Goal: Information Seeking & Learning: Learn about a topic

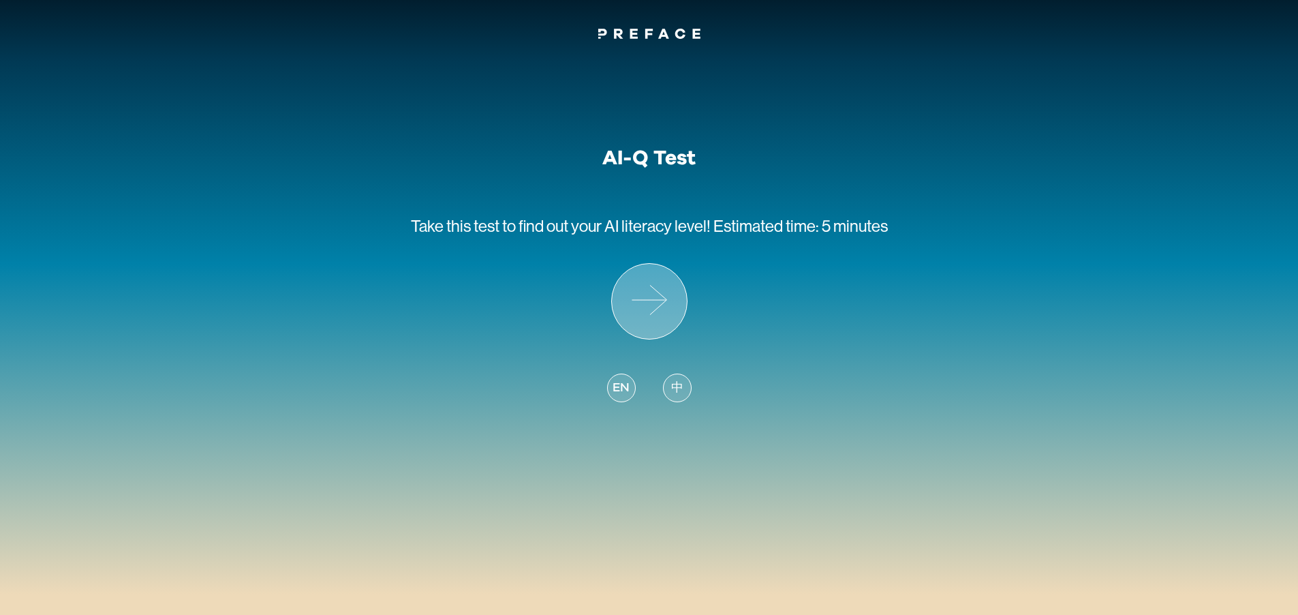
click at [650, 313] on icon at bounding box center [649, 301] width 75 height 75
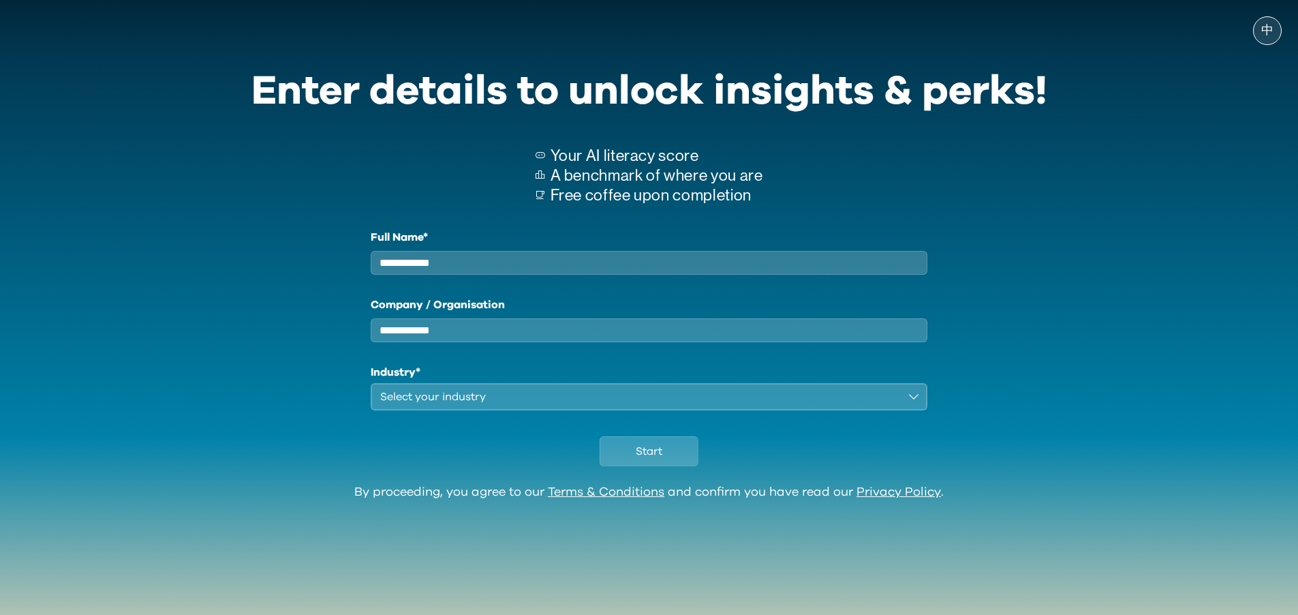
click at [528, 281] on div "Full Name* Company / Organisation Industry* Select your industry" at bounding box center [649, 319] width 557 height 181
click at [534, 269] on input "Full Name*" at bounding box center [649, 263] width 557 height 24
click at [356, 294] on div "Full Name* ** Company / Organisation Industry* Select your industry" at bounding box center [649, 319] width 796 height 181
click at [411, 273] on input "**" at bounding box center [649, 263] width 557 height 24
drag, startPoint x: 390, startPoint y: 270, endPoint x: 404, endPoint y: 271, distance: 14.4
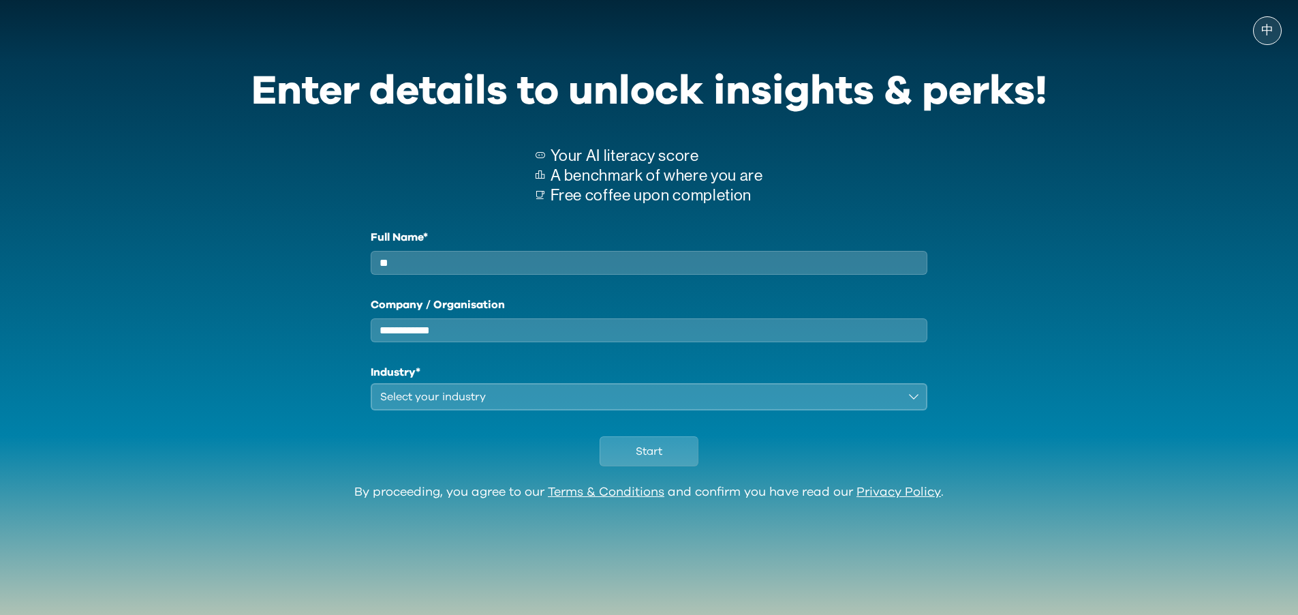
click at [404, 271] on input "**" at bounding box center [649, 263] width 557 height 24
click at [393, 268] on input "**" at bounding box center [649, 263] width 557 height 24
drag, startPoint x: 410, startPoint y: 267, endPoint x: 358, endPoint y: 266, distance: 51.8
click at [358, 266] on div "Full Name* ** Company / Organisation Industry* Select your industry" at bounding box center [649, 319] width 796 height 181
click at [337, 286] on div "Full Name* ** Company / Organisation Industry* Select your industry" at bounding box center [649, 319] width 796 height 181
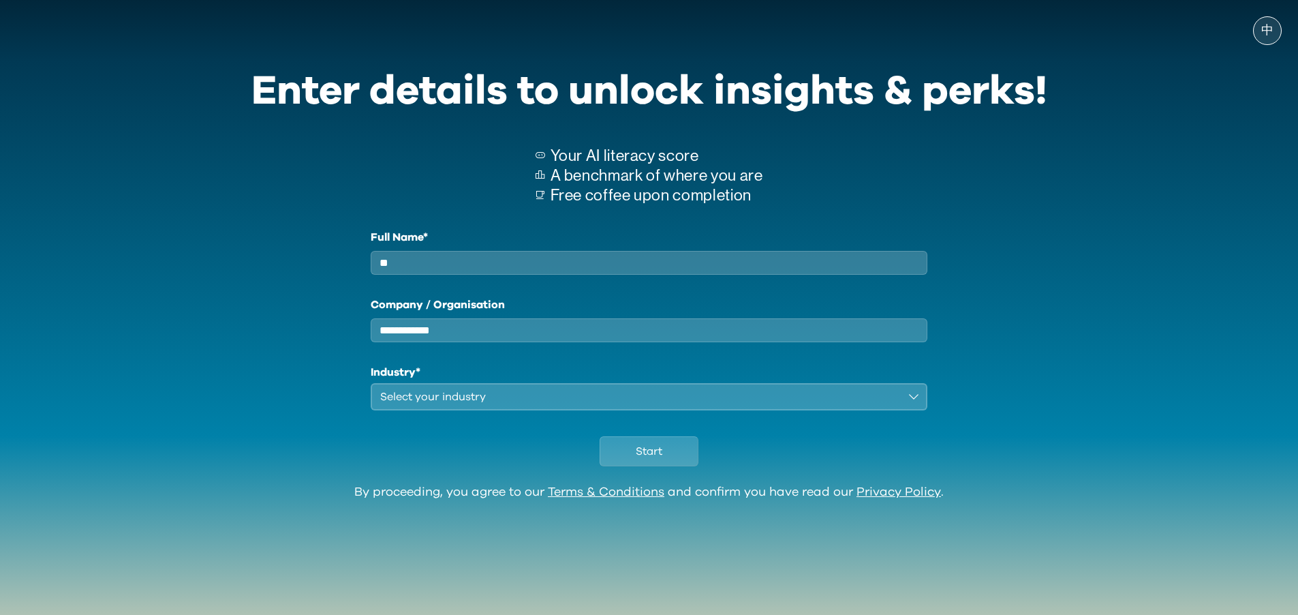
click at [410, 275] on input "**" at bounding box center [649, 263] width 557 height 24
type input "**"
click at [487, 337] on input "Company / Organisation" at bounding box center [649, 330] width 557 height 24
type input "*****"
click at [472, 405] on div "Select your industry" at bounding box center [639, 396] width 519 height 16
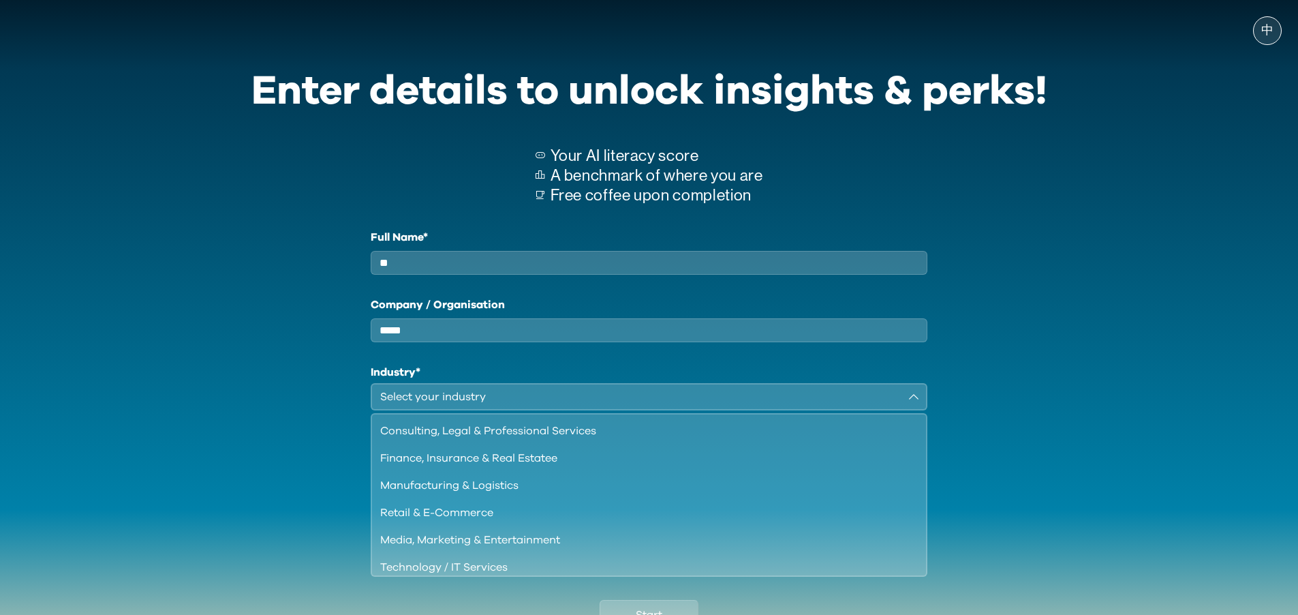
click at [390, 264] on input "**" at bounding box center [649, 263] width 557 height 24
drag, startPoint x: 398, startPoint y: 273, endPoint x: 386, endPoint y: 271, distance: 11.7
click at [386, 271] on input "**" at bounding box center [649, 263] width 557 height 24
type input "**"
click at [337, 350] on div "Full Name* ** Company / Organisation ***** Industry* Select your industry Consu…" at bounding box center [649, 401] width 796 height 345
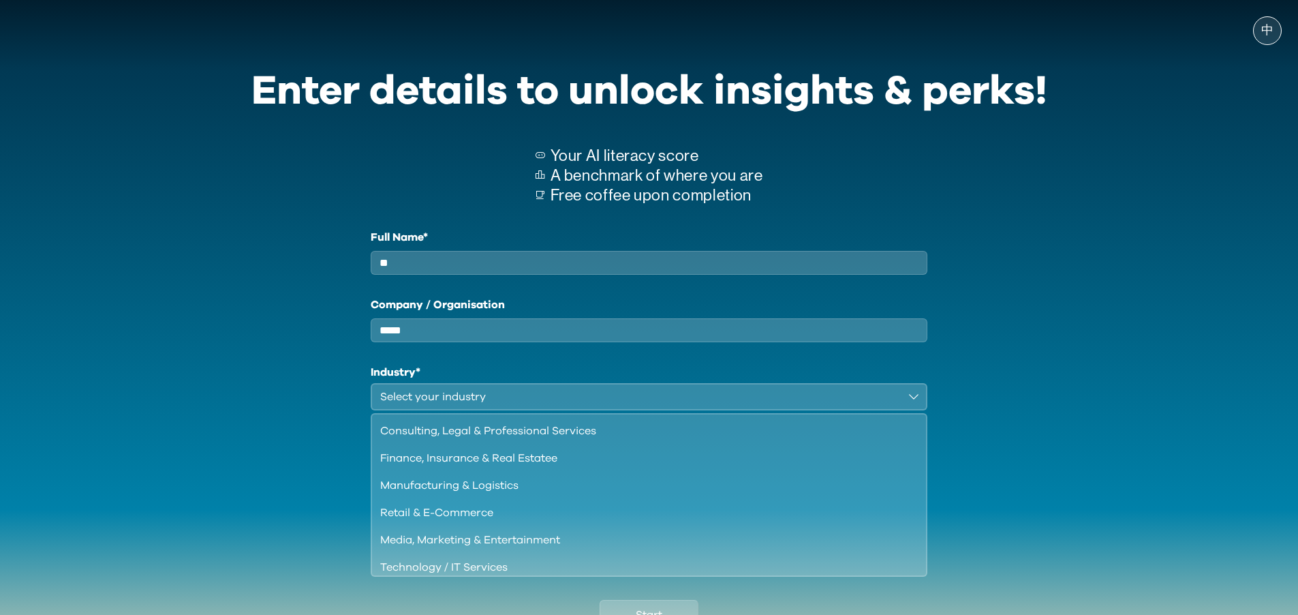
click at [399, 266] on input "**" at bounding box center [649, 263] width 557 height 24
click at [305, 431] on div "Full Name* ** Company / Organisation ***** Industry* Select your industry Consu…" at bounding box center [649, 401] width 796 height 345
click at [434, 267] on input "**" at bounding box center [649, 263] width 557 height 24
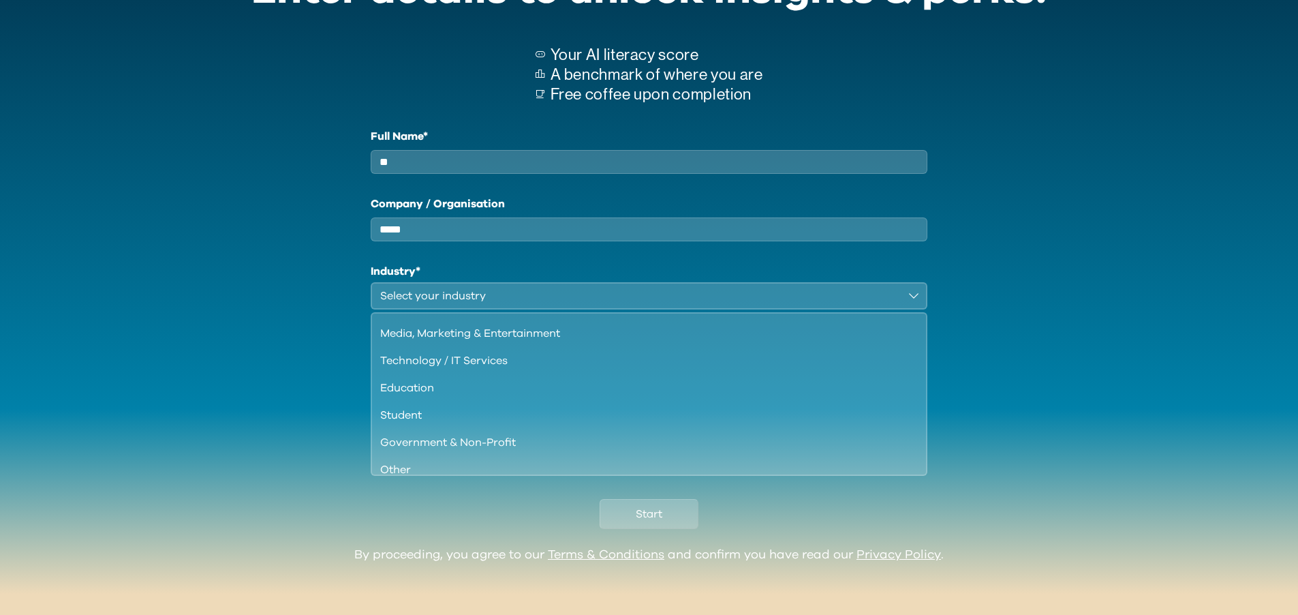
scroll to position [105, 0]
click at [484, 369] on div "Technology / IT Services" at bounding box center [641, 361] width 522 height 16
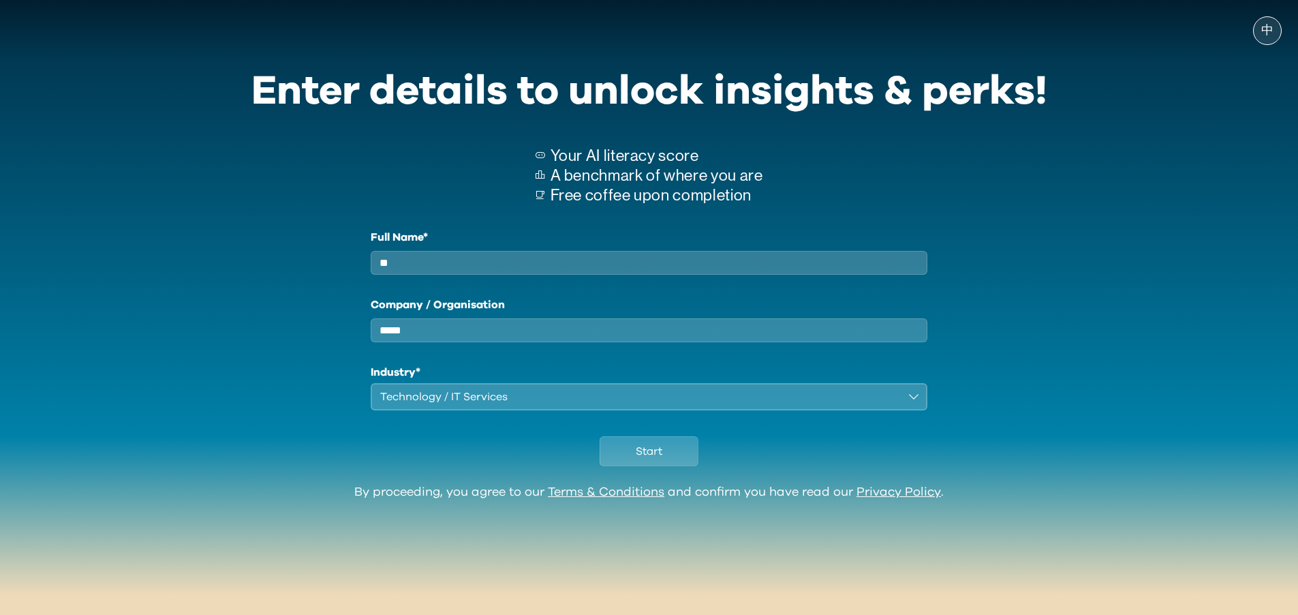
scroll to position [0, 0]
click at [531, 405] on div "Technology / IT Services" at bounding box center [639, 396] width 519 height 16
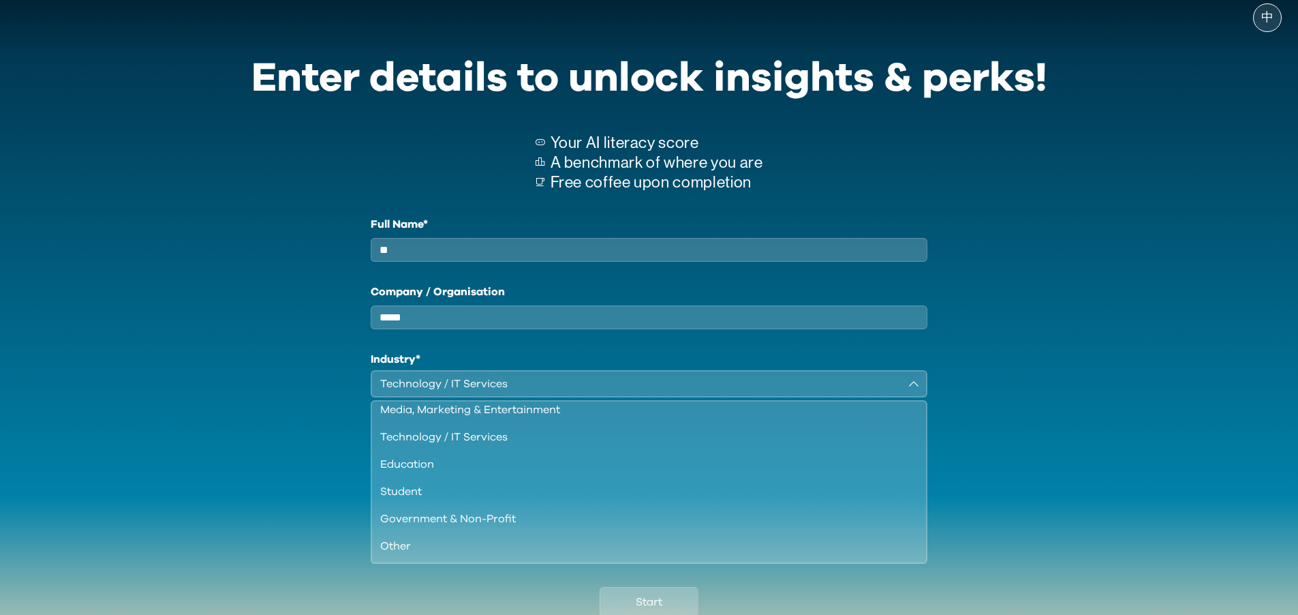
scroll to position [24, 0]
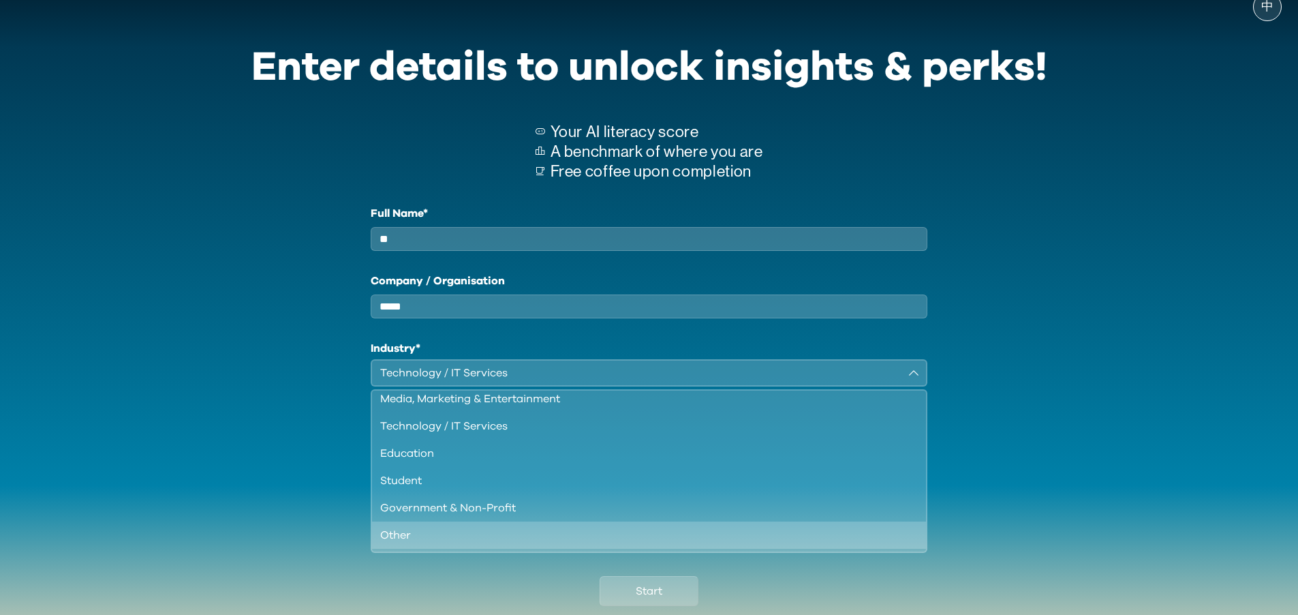
click at [478, 543] on div "Other" at bounding box center [641, 535] width 522 height 16
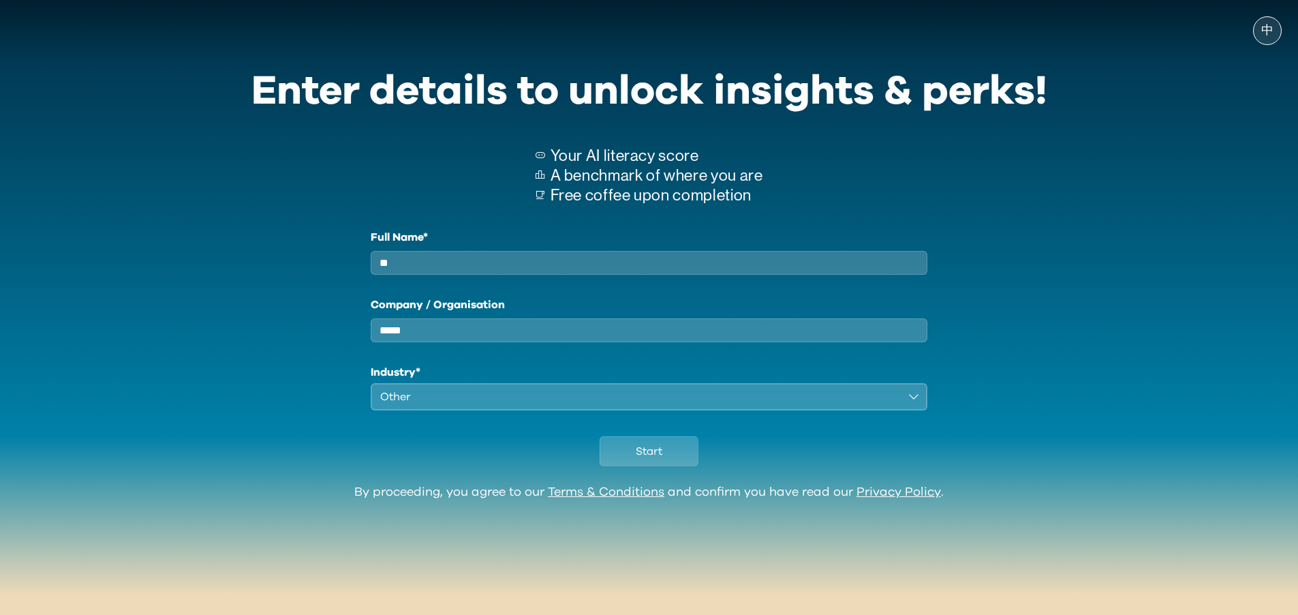
scroll to position [0, 0]
click at [480, 380] on h1 "Industry*" at bounding box center [649, 372] width 557 height 16
click at [480, 405] on div "Other" at bounding box center [639, 396] width 519 height 16
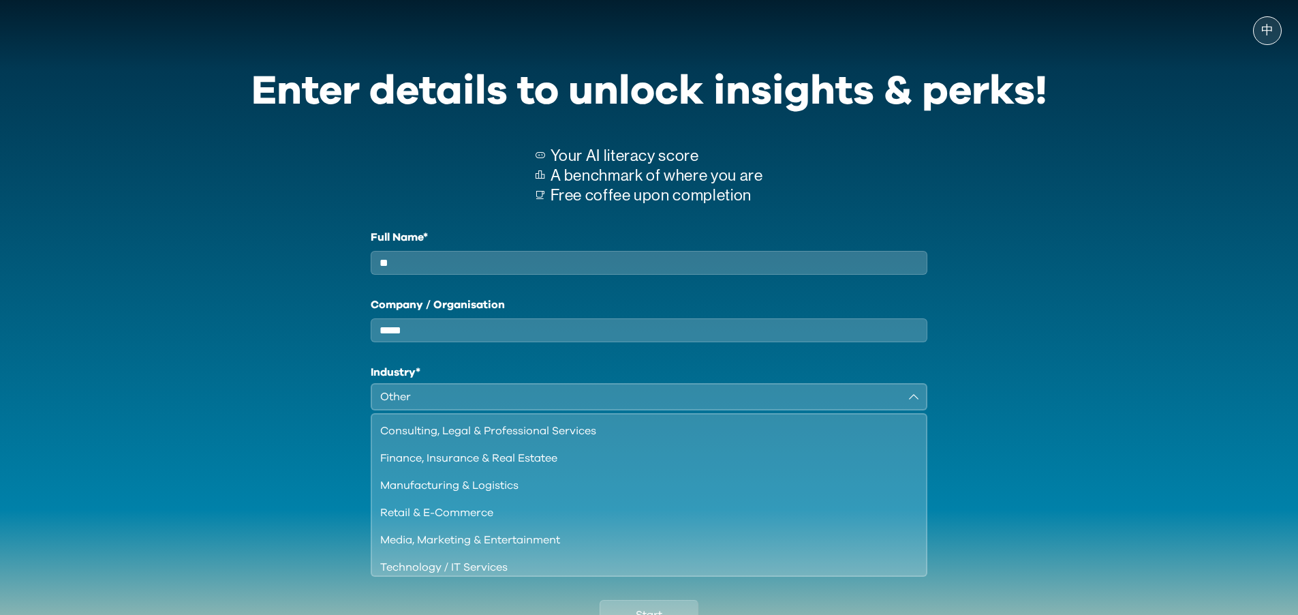
click at [320, 469] on div "Full Name* ** Company / Organisation ***** Industry* Other Consulting, Legal & …" at bounding box center [649, 401] width 796 height 345
click at [919, 408] on button "Other" at bounding box center [649, 396] width 557 height 27
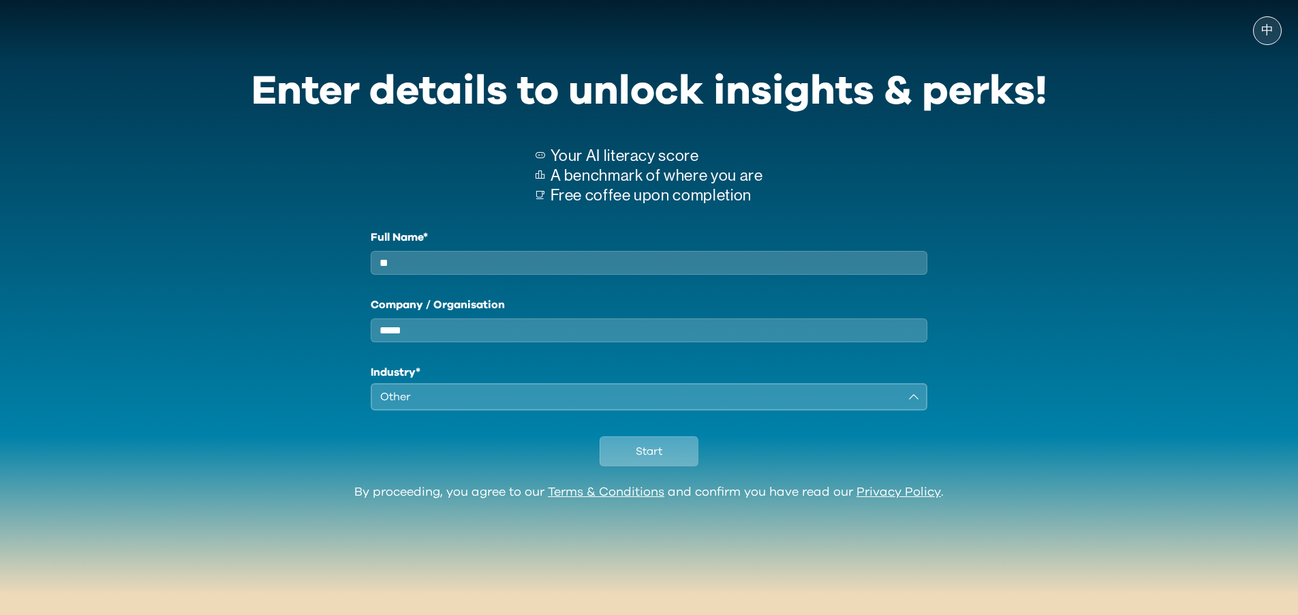
click at [642, 459] on span "Start" at bounding box center [649, 451] width 27 height 16
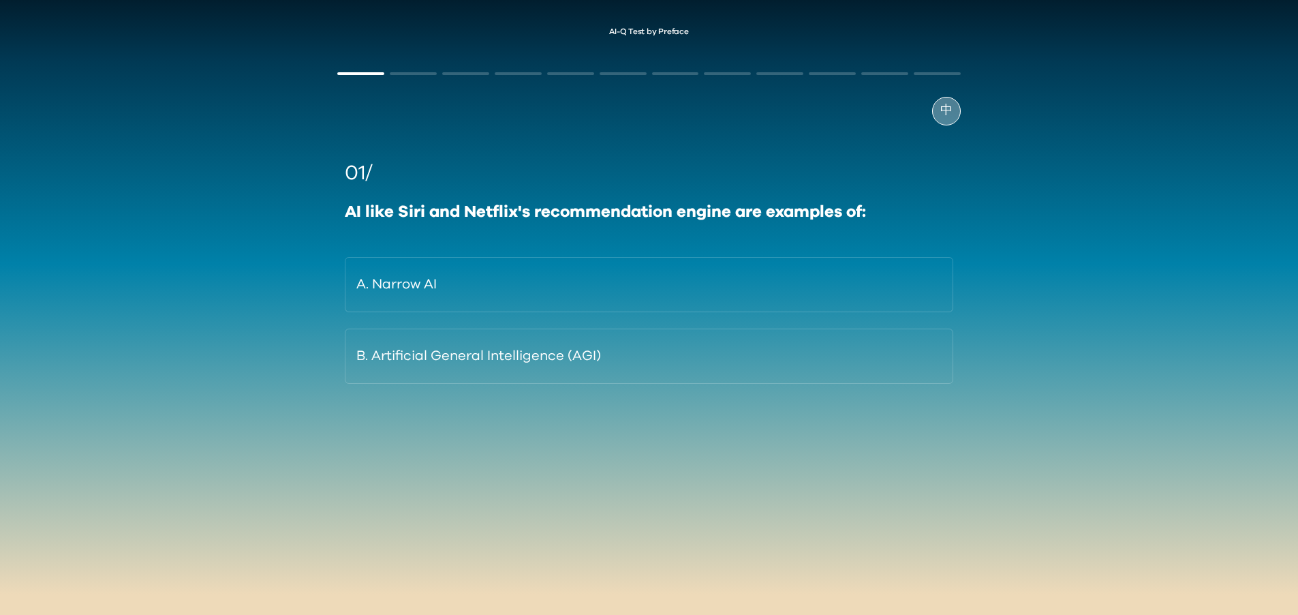
click at [944, 108] on span "中" at bounding box center [946, 111] width 12 height 18
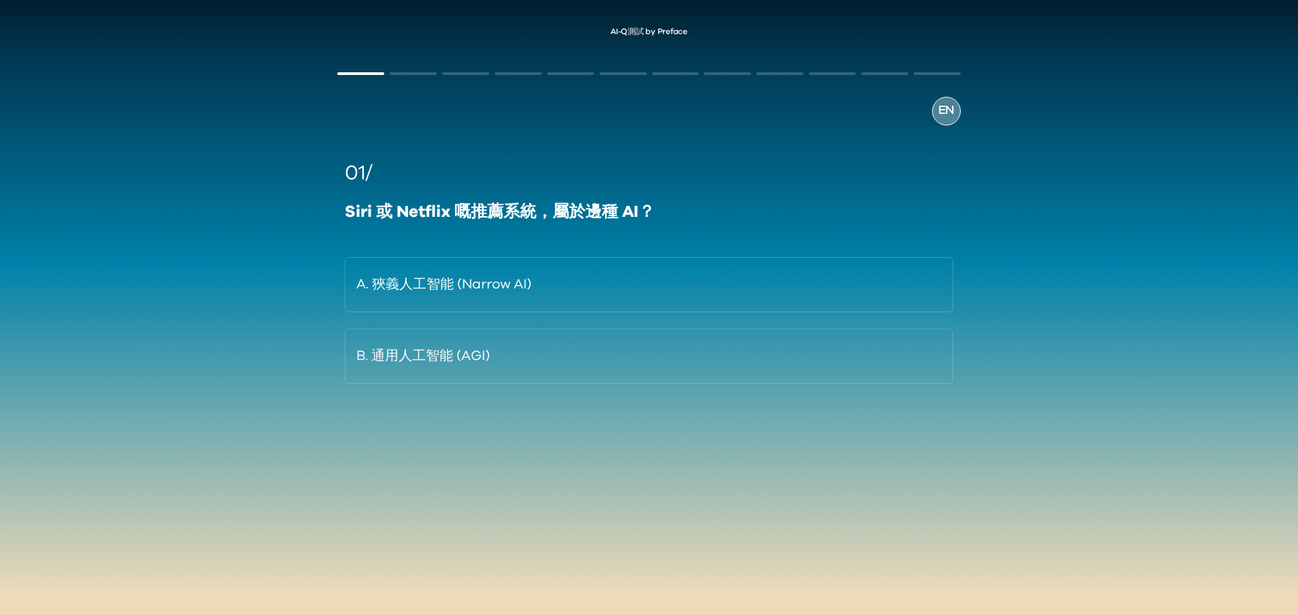
click at [946, 116] on span "EN" at bounding box center [946, 111] width 16 height 18
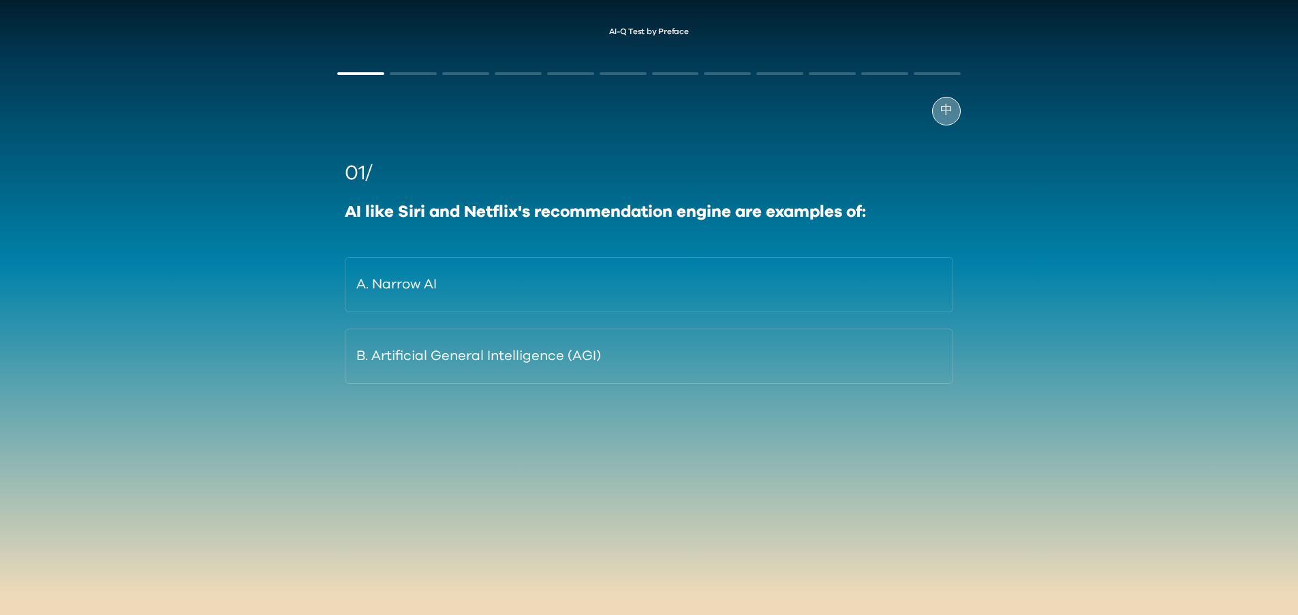
click at [940, 114] on span "中" at bounding box center [946, 111] width 12 height 18
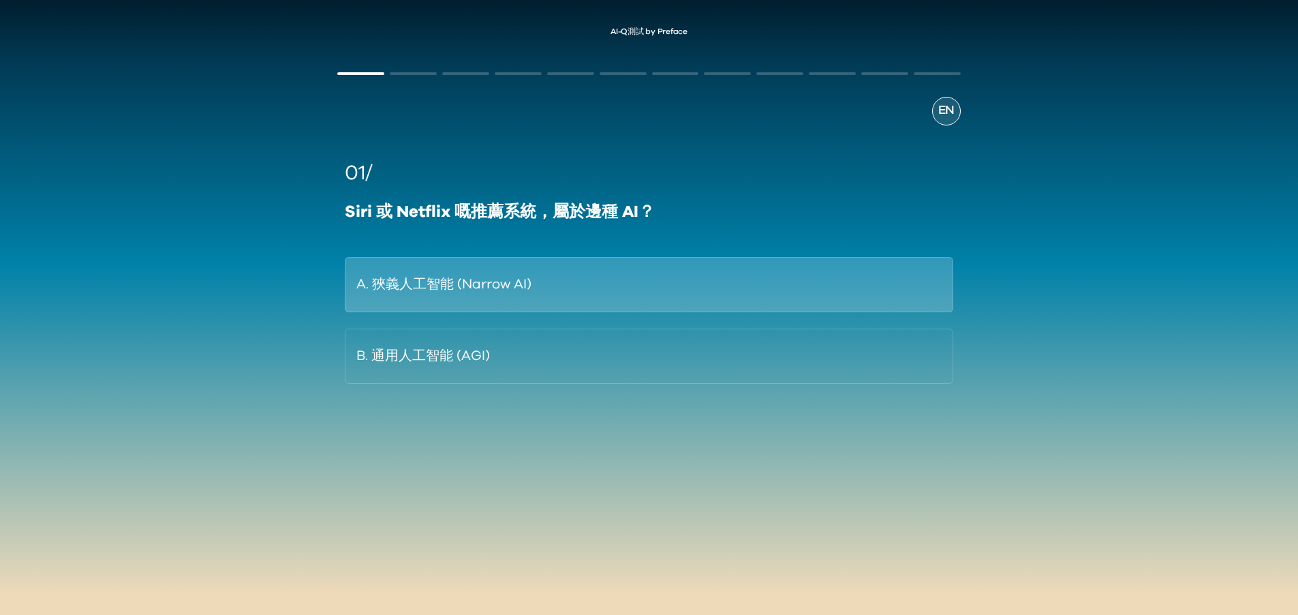
click at [603, 288] on button "A. 狹義人工智能 (Narrow AI)" at bounding box center [649, 284] width 608 height 55
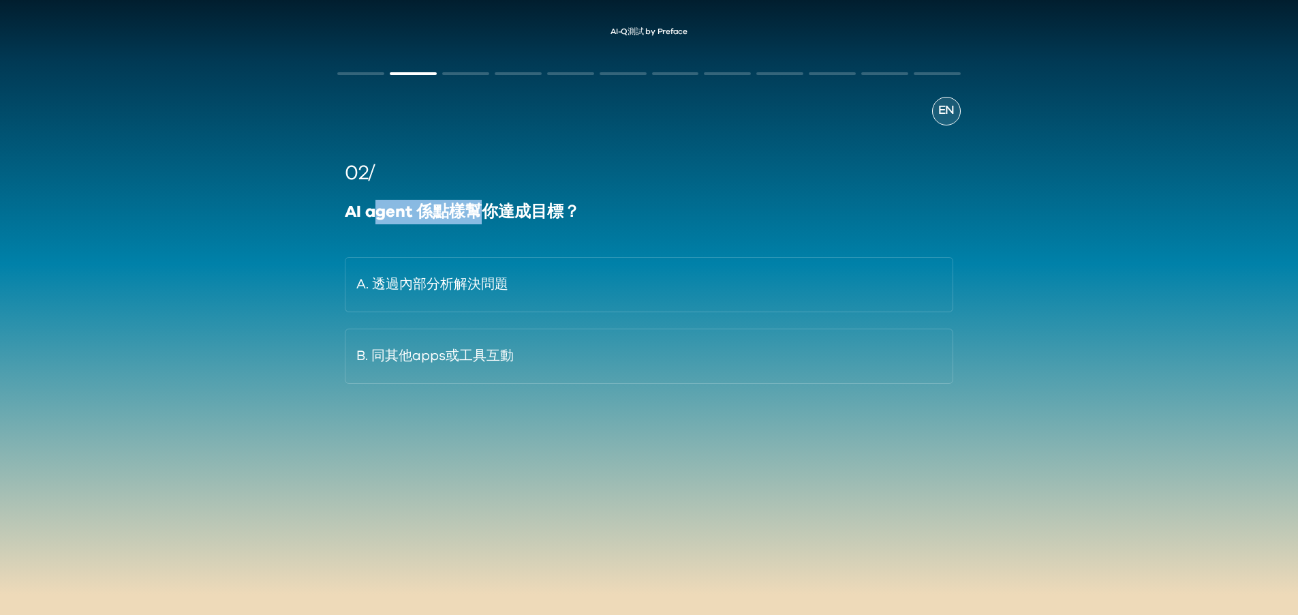
drag, startPoint x: 374, startPoint y: 211, endPoint x: 482, endPoint y: 209, distance: 107.7
click at [482, 209] on div "AI agent 係點樣幫你達成目標？" at bounding box center [649, 212] width 608 height 25
click at [504, 217] on div "AI agent 係點樣幫你達成目標？" at bounding box center [649, 212] width 608 height 25
drag, startPoint x: 527, startPoint y: 217, endPoint x: 399, endPoint y: 215, distance: 128.1
click at [399, 215] on div "AI agent 係點樣幫你達成目標？" at bounding box center [649, 212] width 608 height 25
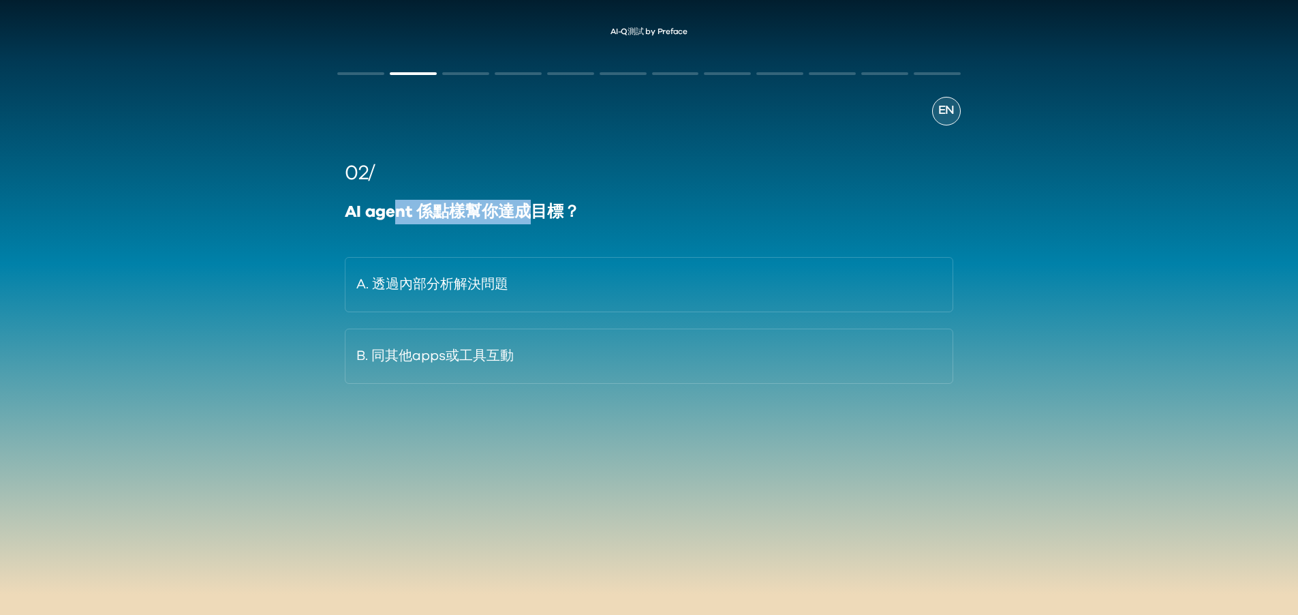
click at [399, 215] on div "AI agent 係點樣幫你達成目標？" at bounding box center [649, 212] width 608 height 25
drag, startPoint x: 358, startPoint y: 215, endPoint x: 508, endPoint y: 210, distance: 150.0
click at [508, 210] on div "AI agent 係點樣幫你達成目標？" at bounding box center [649, 212] width 608 height 25
click at [940, 116] on span "EN" at bounding box center [946, 111] width 16 height 18
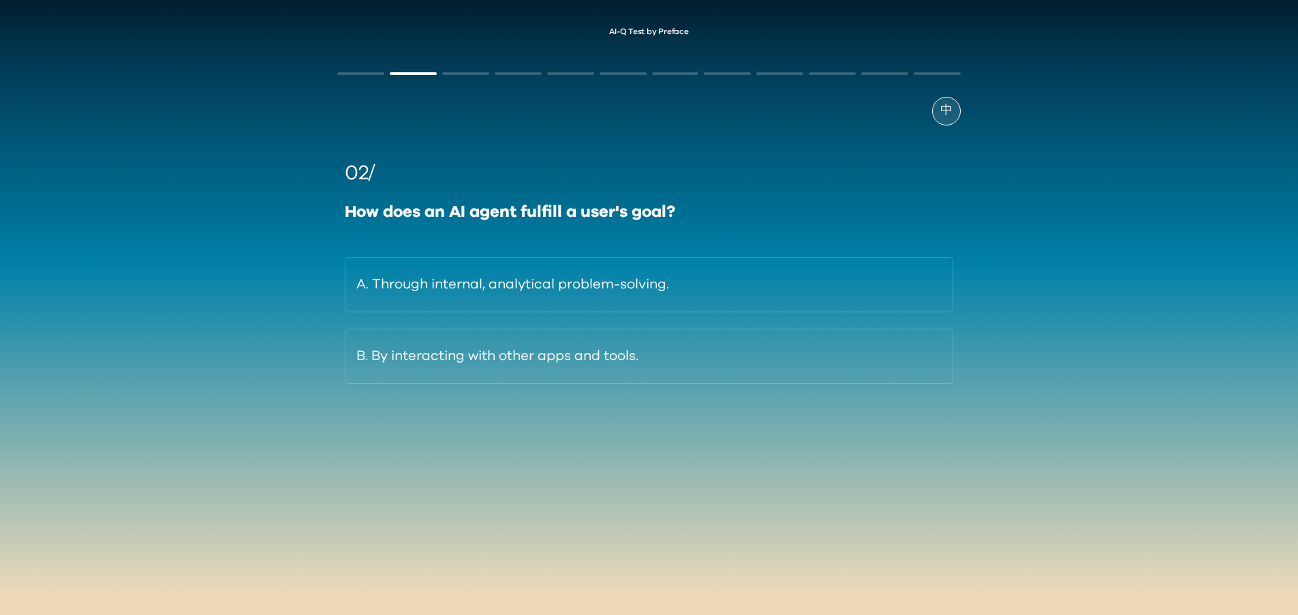
click at [942, 116] on span "中" at bounding box center [946, 111] width 12 height 18
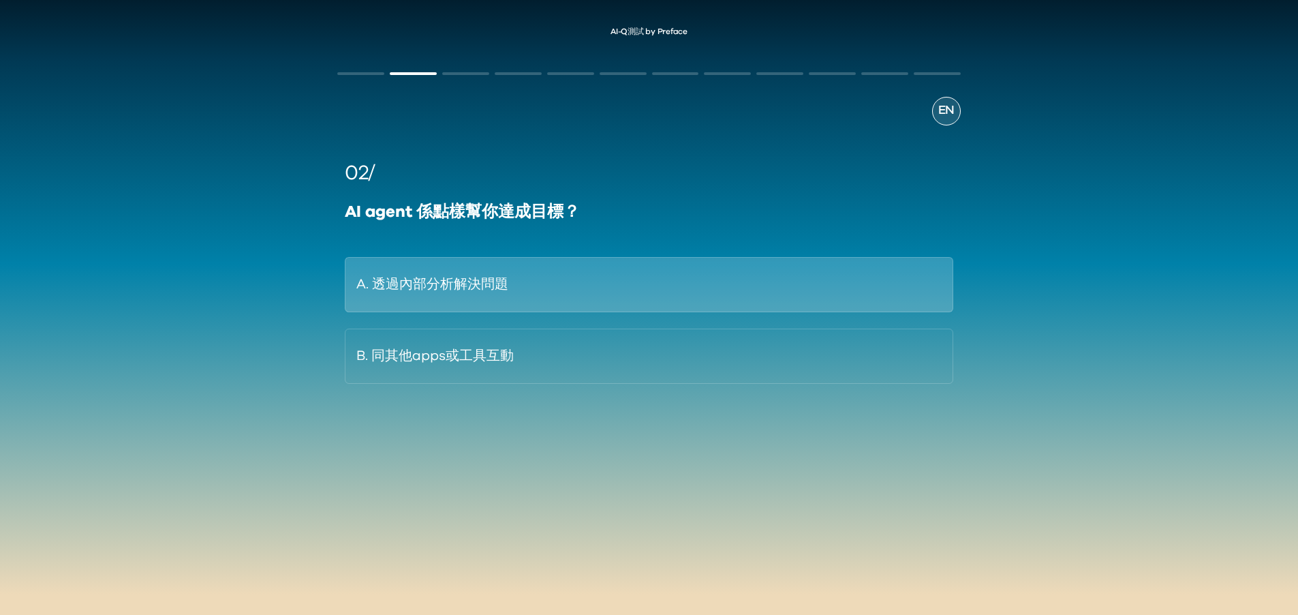
click at [666, 287] on button "A. 透過內部分析解決問題" at bounding box center [649, 284] width 608 height 55
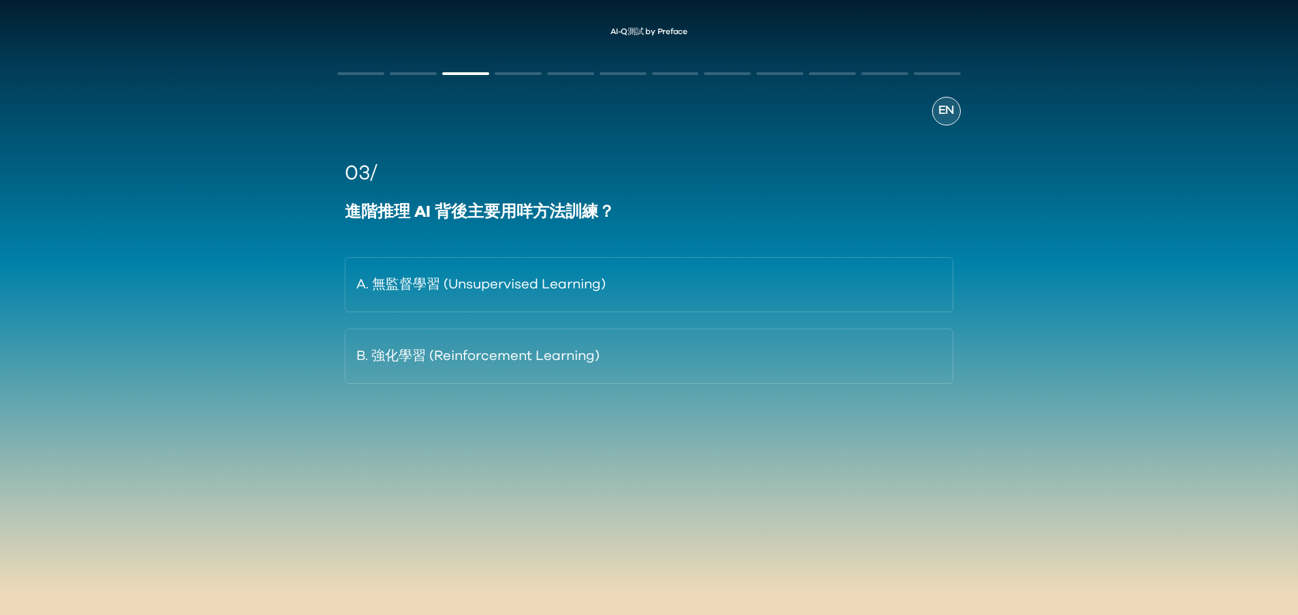
click at [940, 103] on span "EN" at bounding box center [946, 111] width 16 height 18
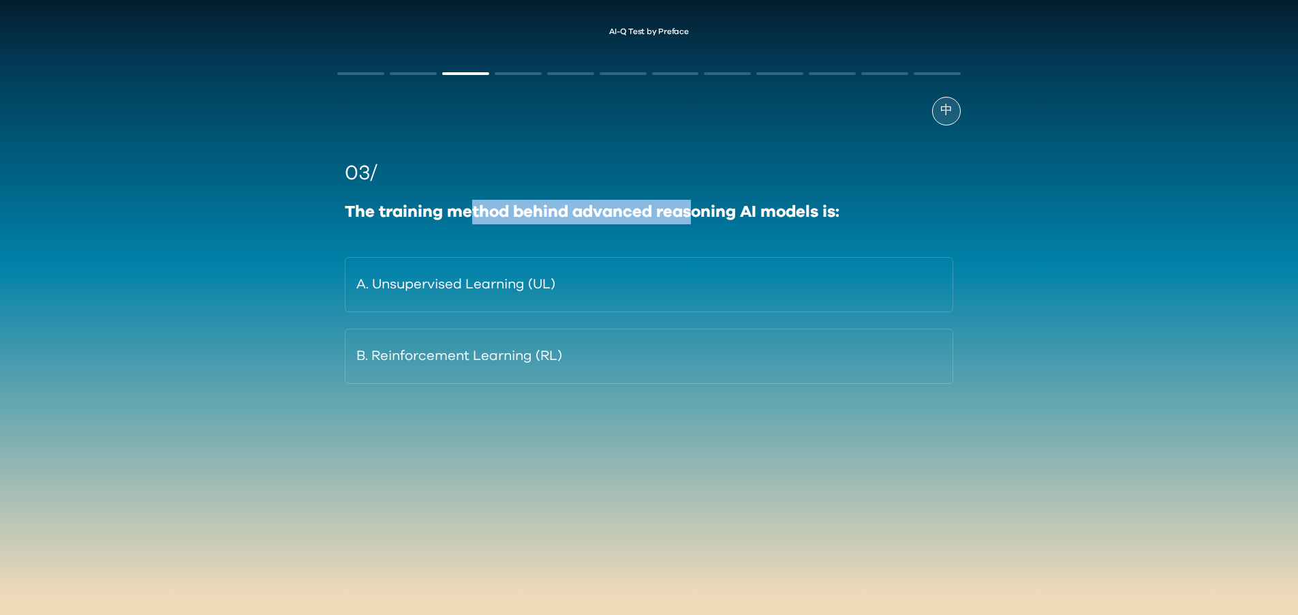
drag, startPoint x: 474, startPoint y: 213, endPoint x: 693, endPoint y: 212, distance: 219.4
click at [693, 212] on div "The training method behind advanced reasoning AI models is:" at bounding box center [649, 212] width 608 height 25
click at [754, 214] on div "The training method behind advanced reasoning AI models is:" at bounding box center [649, 212] width 608 height 25
drag, startPoint x: 840, startPoint y: 213, endPoint x: 555, endPoint y: 210, distance: 284.8
click at [555, 210] on div "The training method behind advanced reasoning AI models is:" at bounding box center [649, 212] width 608 height 25
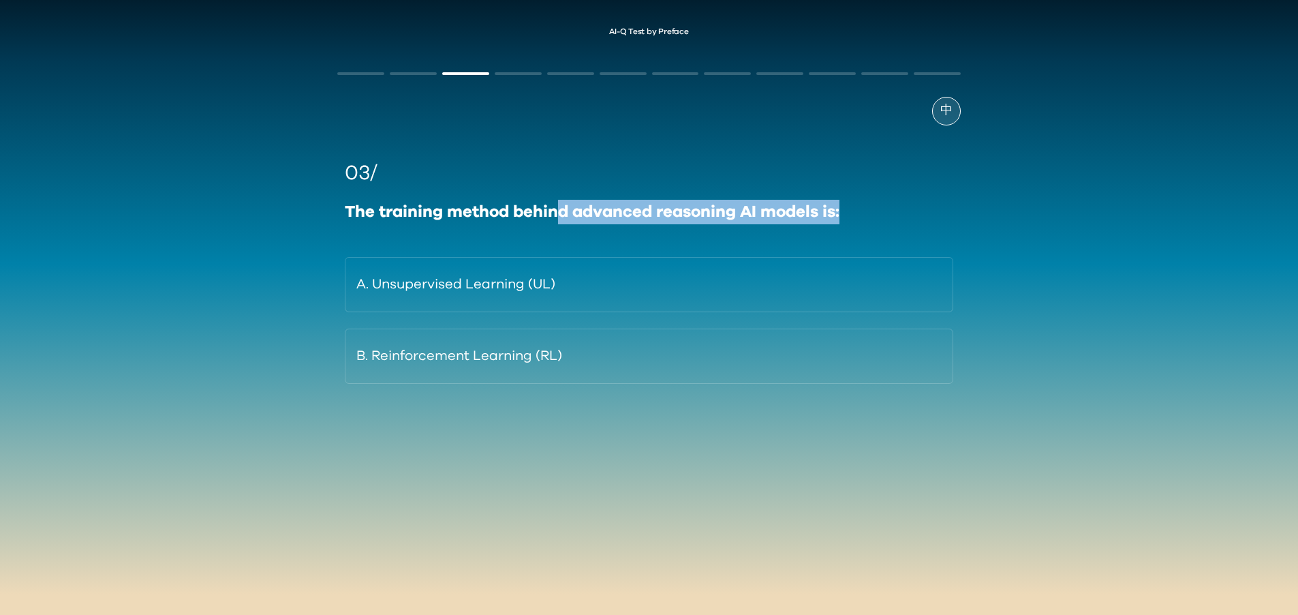
click at [555, 210] on div "The training method behind advanced reasoning AI models is:" at bounding box center [649, 212] width 608 height 25
drag, startPoint x: 582, startPoint y: 214, endPoint x: 748, endPoint y: 213, distance: 166.3
click at [748, 213] on div "The training method behind advanced reasoning AI models is:" at bounding box center [649, 212] width 608 height 25
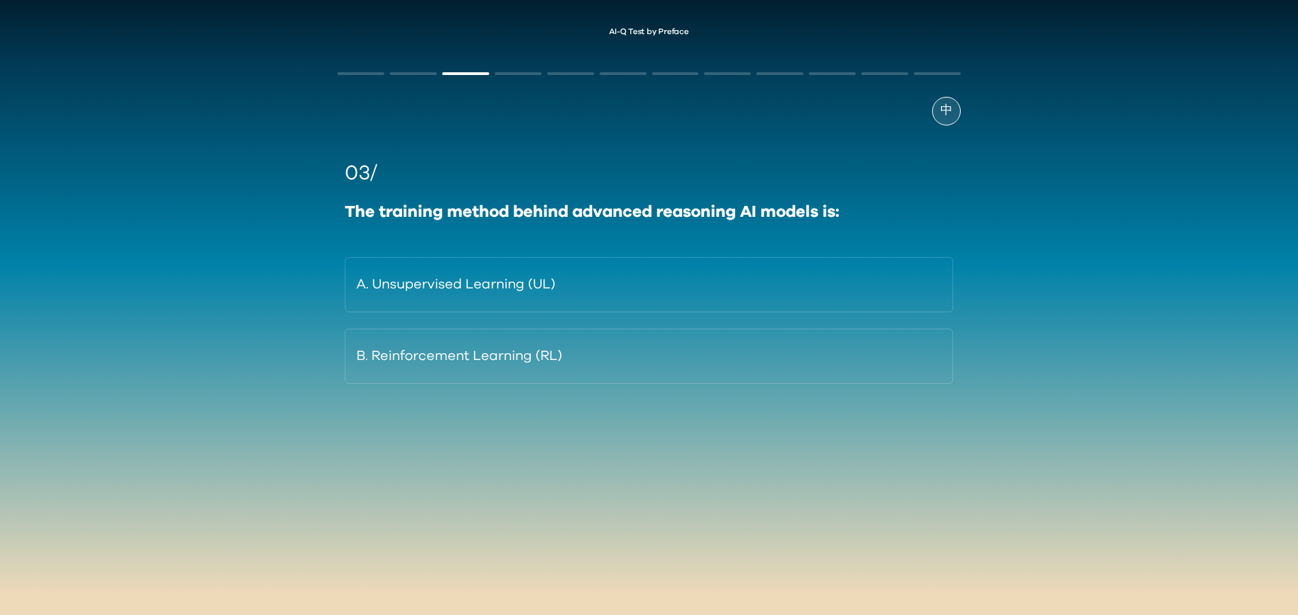
click at [950, 114] on span "中" at bounding box center [946, 111] width 12 height 18
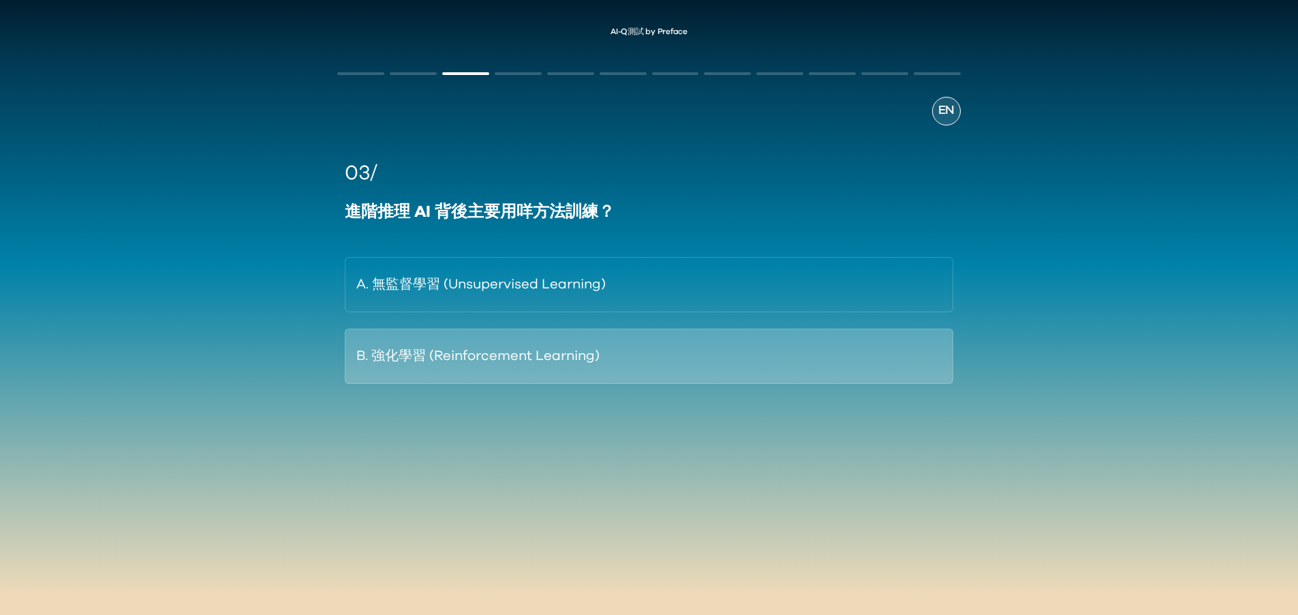
click at [560, 350] on button "B. 強化學習 (Reinforcement Learning)" at bounding box center [649, 355] width 608 height 55
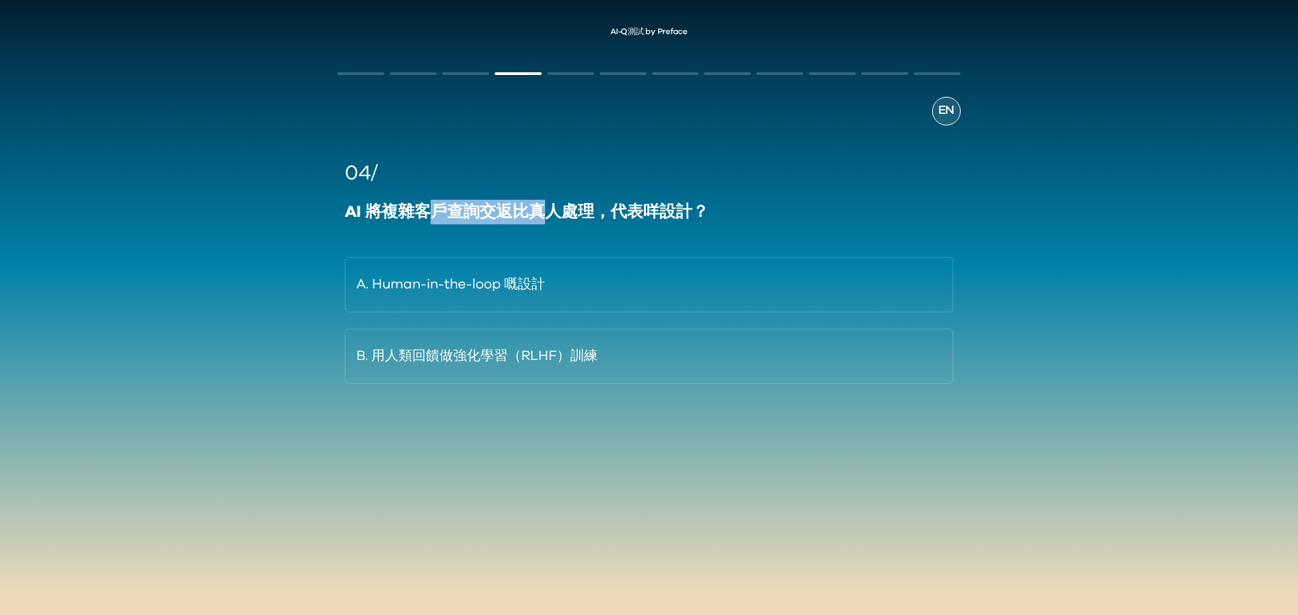
drag, startPoint x: 429, startPoint y: 214, endPoint x: 539, endPoint y: 209, distance: 109.8
click at [539, 209] on div "AI 將複雜客戶查詢交返比真人處理，代表咩設計？" at bounding box center [649, 212] width 608 height 25
drag, startPoint x: 621, startPoint y: 209, endPoint x: 459, endPoint y: 212, distance: 162.2
click at [459, 212] on div "AI 將複雜客戶查詢交返比真人處理，代表咩設計？" at bounding box center [649, 212] width 608 height 25
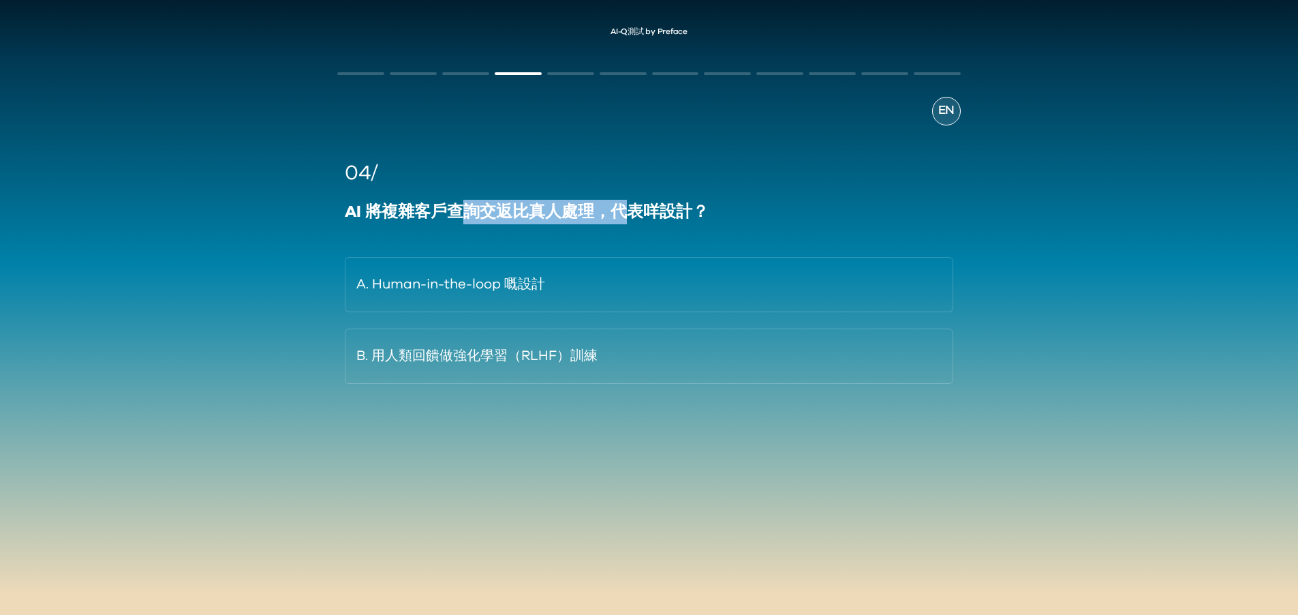
click at [459, 212] on div "AI 將複雜客戶查詢交返比真人處理，代表咩設計？" at bounding box center [649, 212] width 608 height 25
drag, startPoint x: 434, startPoint y: 214, endPoint x: 531, endPoint y: 213, distance: 97.4
click at [531, 213] on div "AI 將複雜客戶查詢交返比真人處理，代表咩設計？" at bounding box center [649, 212] width 608 height 25
drag, startPoint x: 531, startPoint y: 213, endPoint x: 596, endPoint y: 200, distance: 65.2
click at [531, 213] on div "AI 將複雜客戶查詢交返比真人處理，代表咩設計？" at bounding box center [649, 212] width 608 height 25
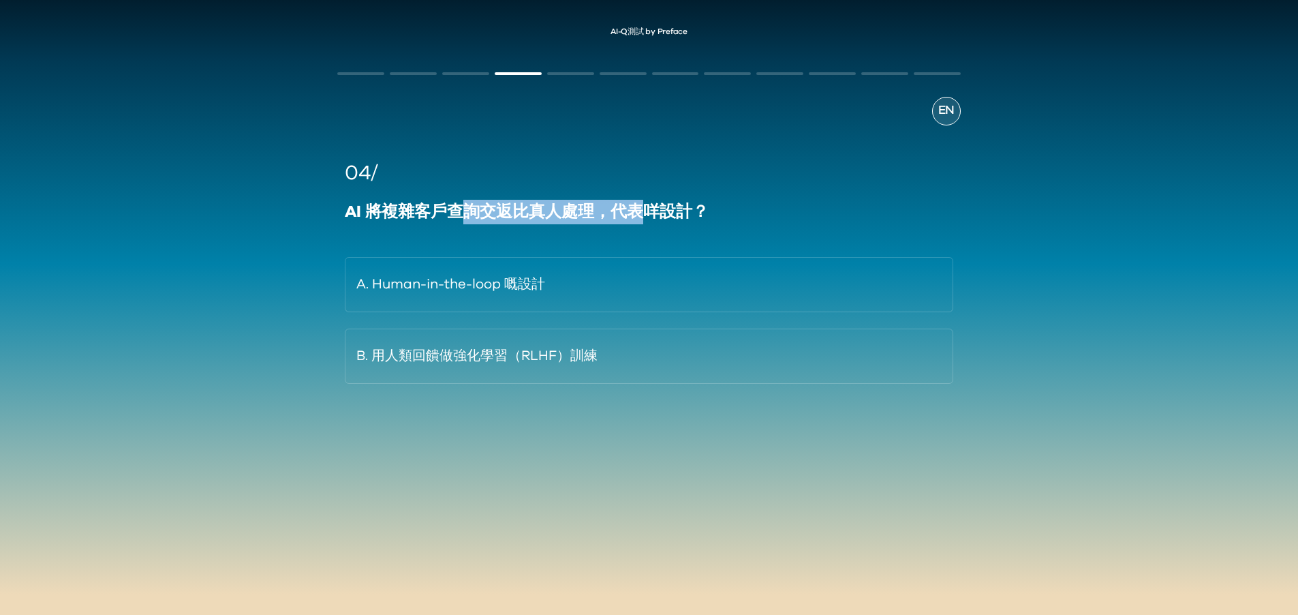
drag, startPoint x: 635, startPoint y: 215, endPoint x: 471, endPoint y: 212, distance: 164.3
click at [471, 212] on div "AI 將複雜客戶查詢交返比真人處理，代表咩設計？" at bounding box center [649, 212] width 608 height 25
drag, startPoint x: 421, startPoint y: 218, endPoint x: 557, endPoint y: 218, distance: 135.6
click at [557, 218] on div "AI 將複雜客戶查詢交返比真人處理，代表咩設計？" at bounding box center [649, 212] width 608 height 25
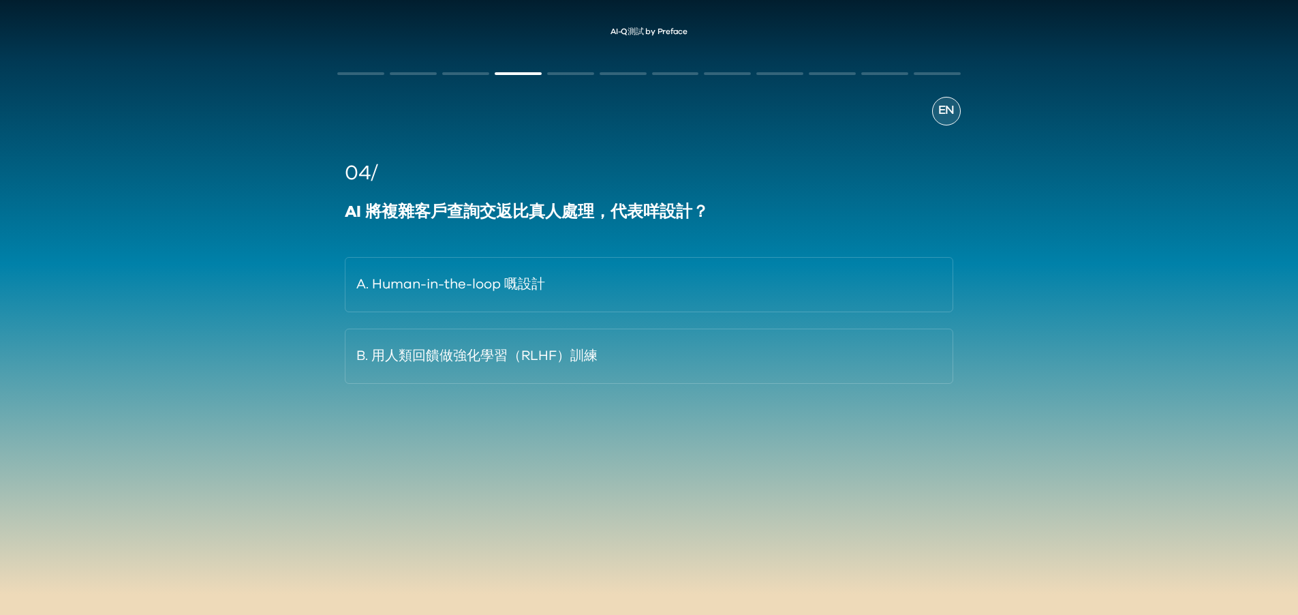
drag, startPoint x: 557, startPoint y: 218, endPoint x: 572, endPoint y: 217, distance: 15.0
click at [557, 218] on div "AI 將複雜客戶查詢交返比真人處理，代表咩設計？" at bounding box center [649, 212] width 608 height 25
drag, startPoint x: 638, startPoint y: 215, endPoint x: 412, endPoint y: 217, distance: 226.9
click at [412, 217] on div "AI 將複雜客戶查詢交返比真人處理，代表咩設計？" at bounding box center [649, 212] width 608 height 25
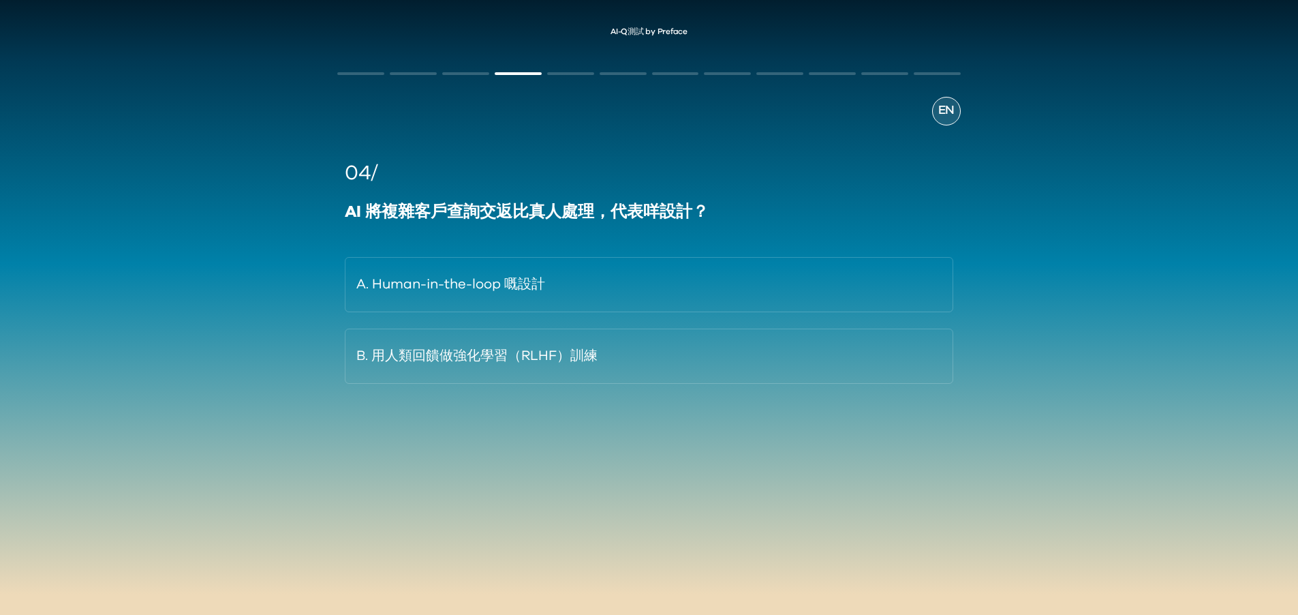
click at [947, 108] on span "EN" at bounding box center [946, 111] width 16 height 18
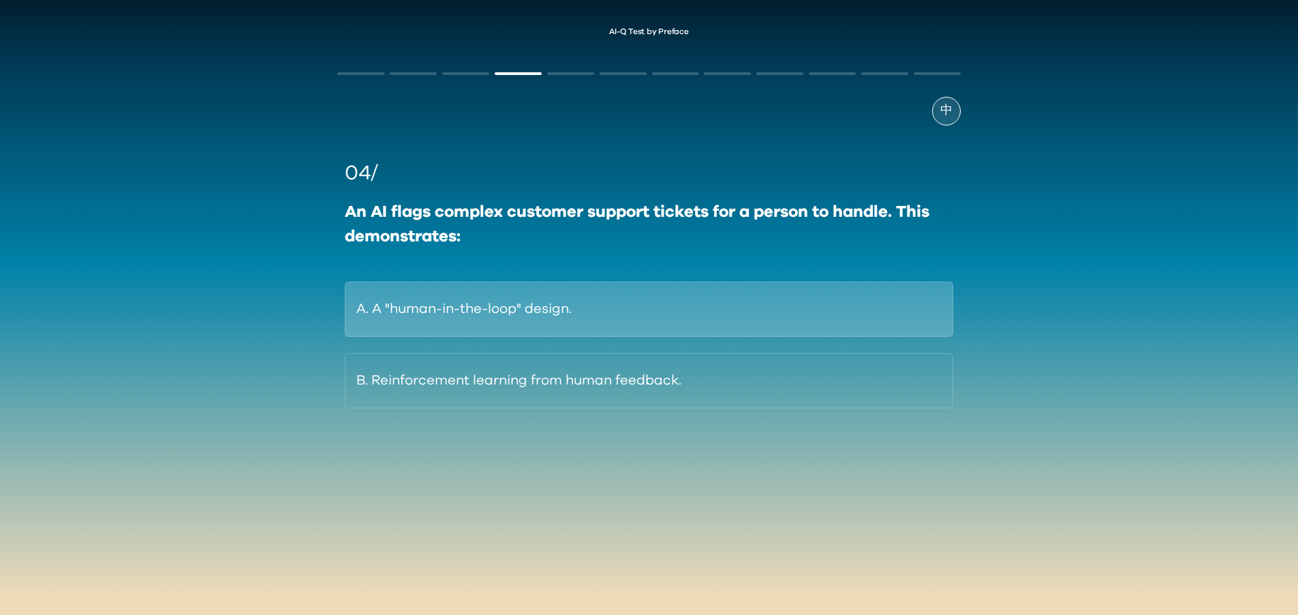
click at [544, 302] on button "A. A "human-in-the-loop" design." at bounding box center [649, 308] width 608 height 55
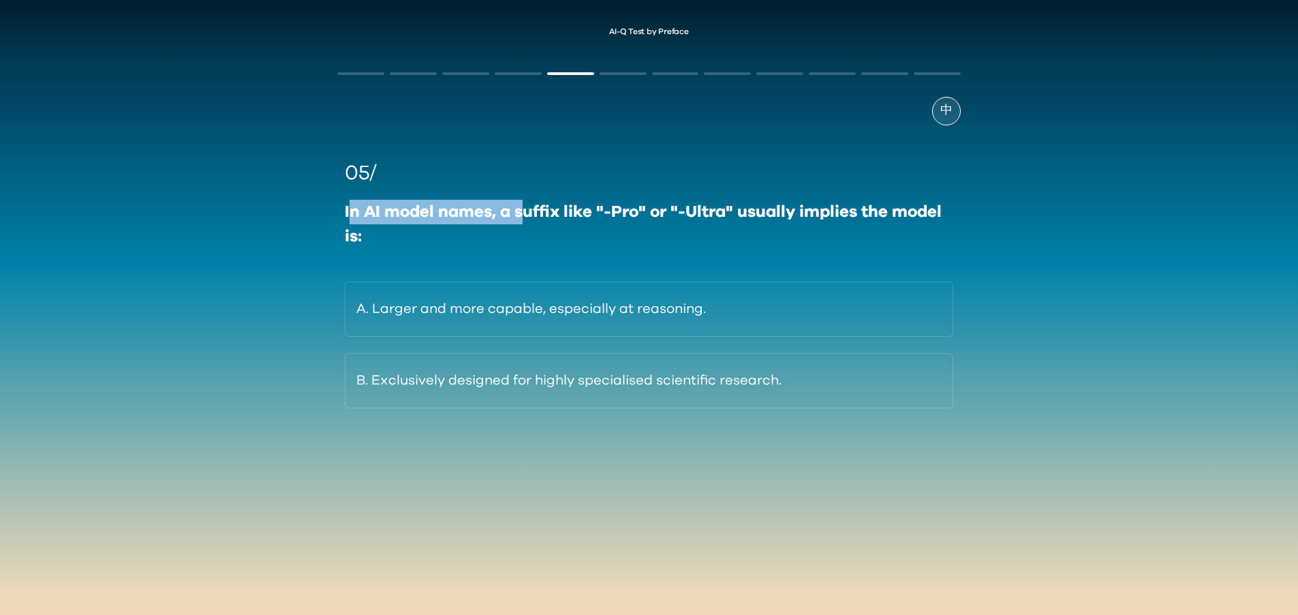
drag, startPoint x: 350, startPoint y: 209, endPoint x: 527, endPoint y: 214, distance: 176.6
click at [527, 214] on div "In AI model names, a suffix like "-Pro" or "-Ultra" usually implies the model i…" at bounding box center [649, 224] width 608 height 49
click at [528, 213] on div "In AI model names, a suffix like "-Pro" or "-Ultra" usually implies the model i…" at bounding box center [649, 224] width 608 height 49
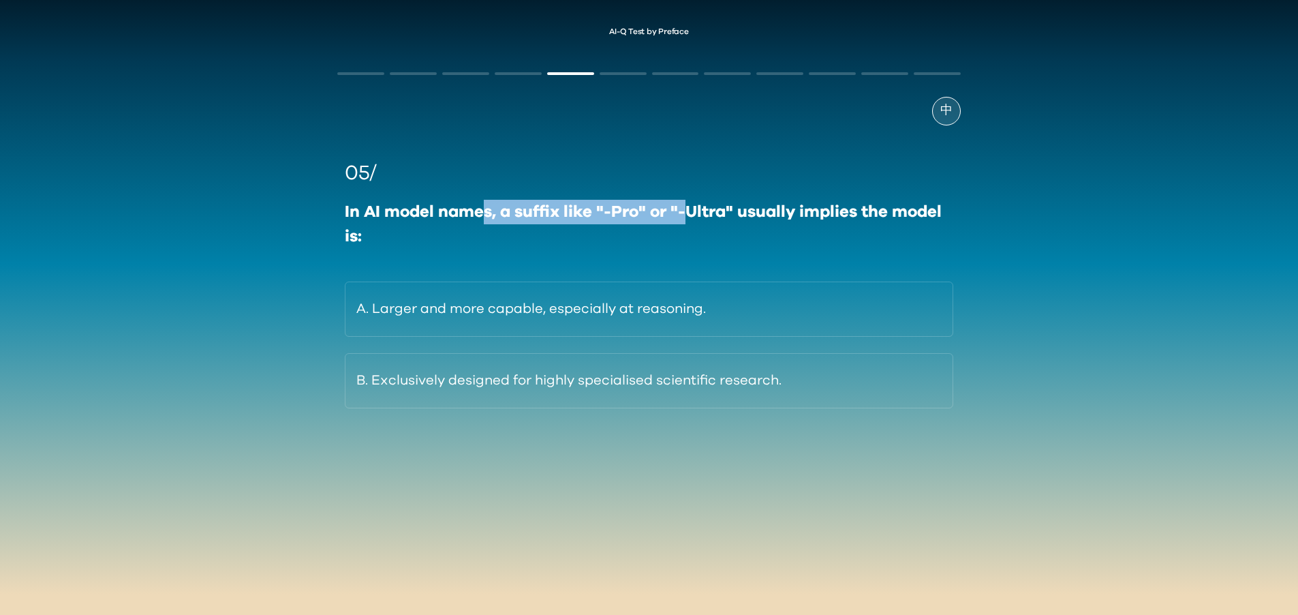
drag, startPoint x: 485, startPoint y: 211, endPoint x: 681, endPoint y: 216, distance: 195.6
click at [681, 216] on div "In AI model names, a suffix like "-Pro" or "-Ultra" usually implies the model i…" at bounding box center [649, 224] width 608 height 49
drag, startPoint x: 681, startPoint y: 216, endPoint x: 788, endPoint y: 217, distance: 107.0
click at [681, 216] on div "In AI model names, a suffix like "-Pro" or "-Ultra" usually implies the model i…" at bounding box center [649, 224] width 608 height 49
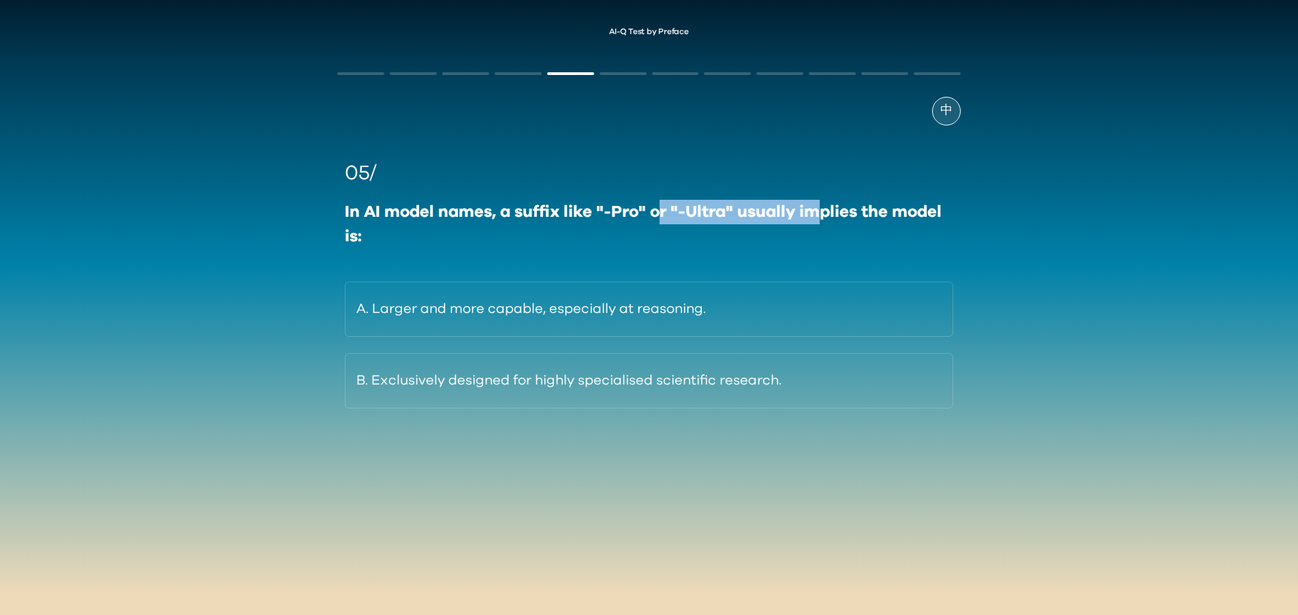
drag, startPoint x: 818, startPoint y: 215, endPoint x: 652, endPoint y: 211, distance: 166.3
click at [652, 211] on div "In AI model names, a suffix like "-Pro" or "-Ultra" usually implies the model i…" at bounding box center [649, 224] width 608 height 49
click at [953, 101] on div "中" at bounding box center [946, 111] width 29 height 29
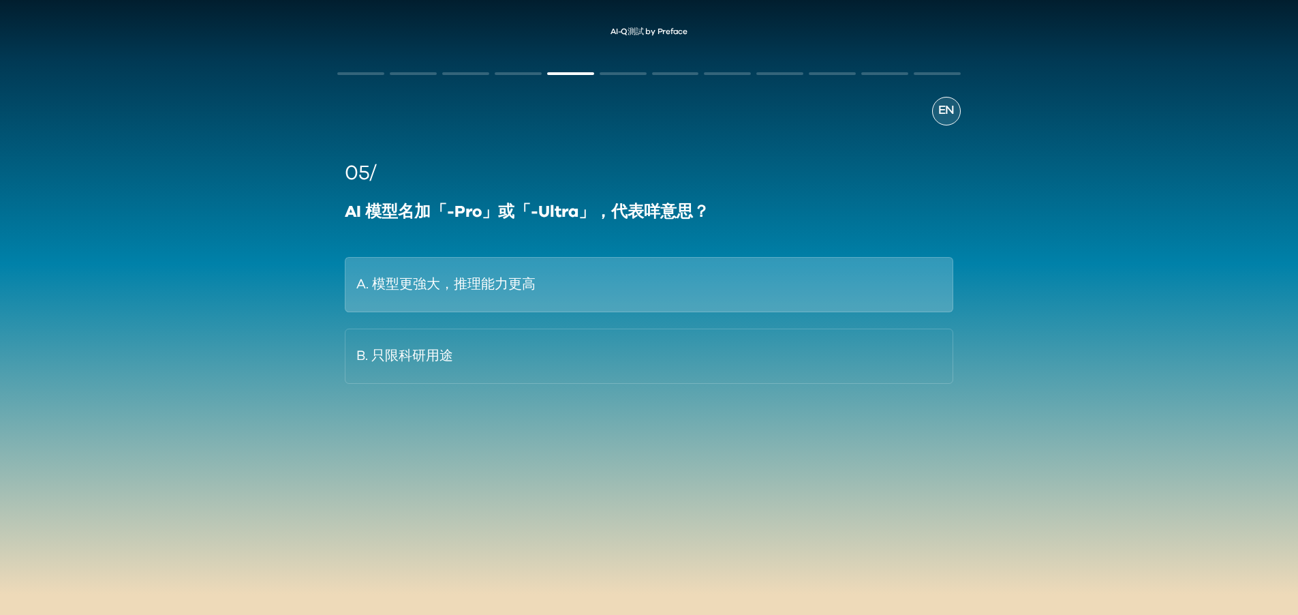
click at [726, 294] on button "A. 模型更強大，推理能力更高" at bounding box center [649, 284] width 608 height 55
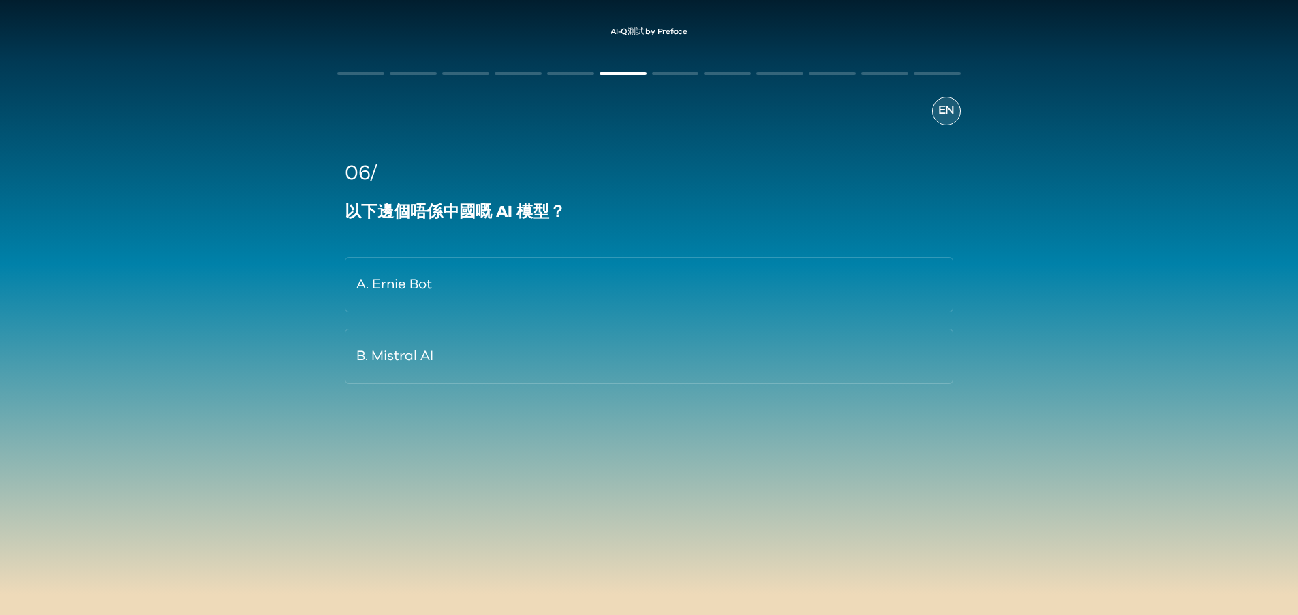
click at [938, 113] on span "EN" at bounding box center [946, 111] width 16 height 18
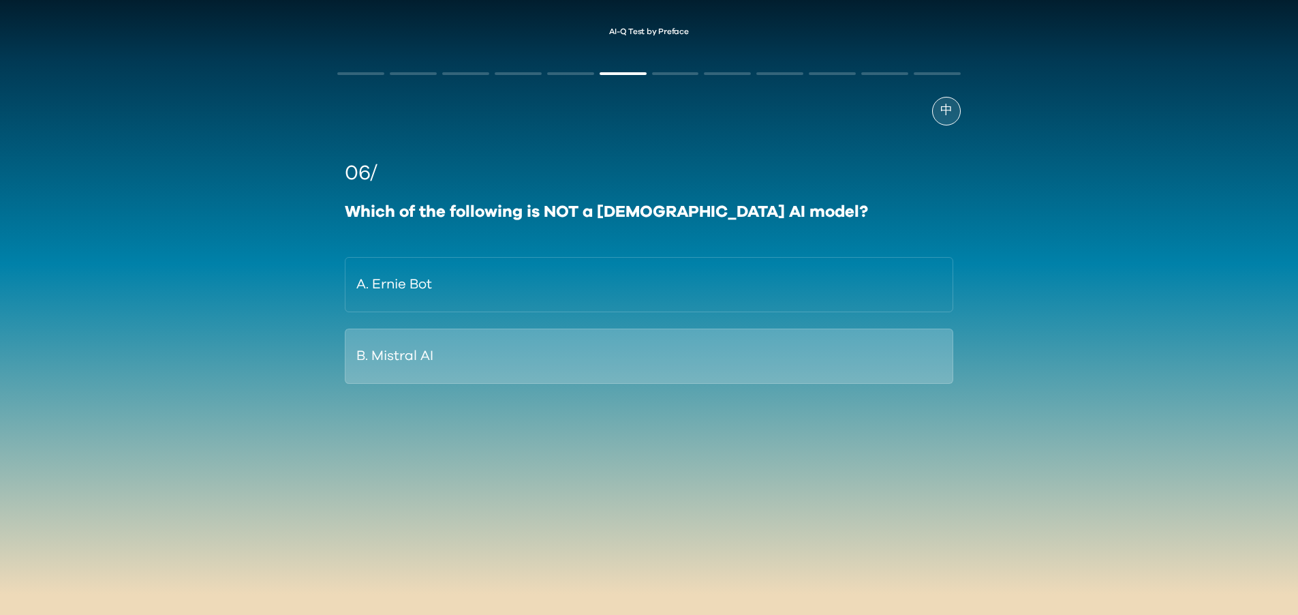
click at [458, 355] on button "B. Mistral AI" at bounding box center [649, 355] width 608 height 55
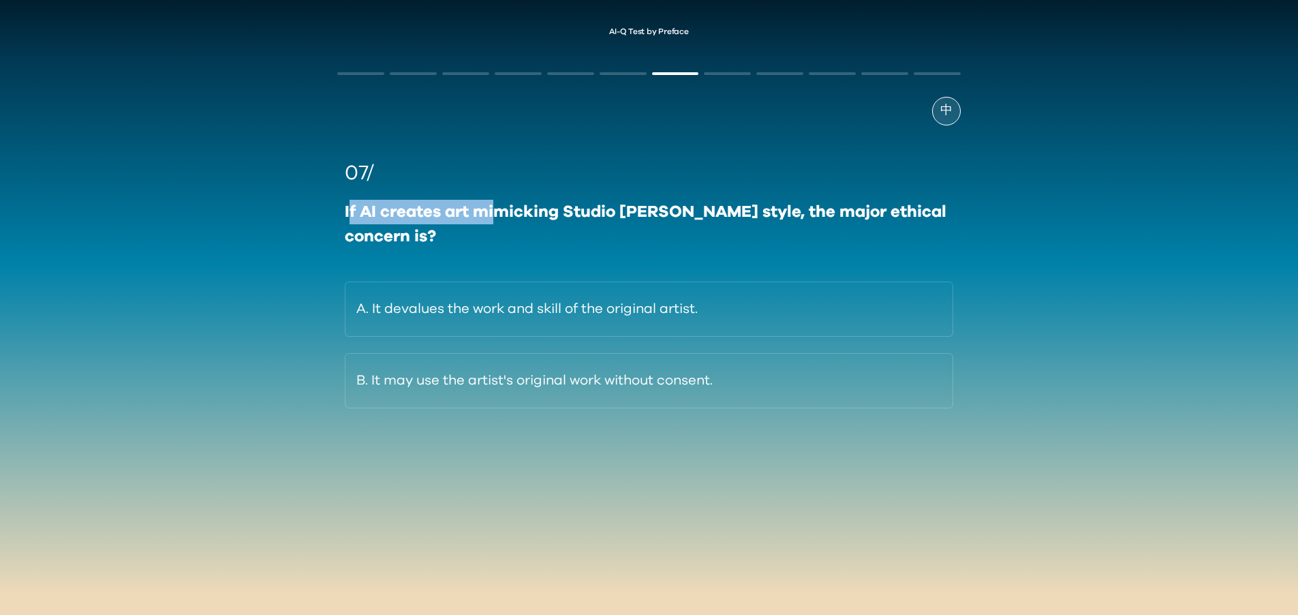
drag, startPoint x: 351, startPoint y: 209, endPoint x: 501, endPoint y: 215, distance: 150.0
click at [501, 215] on div "If AI creates art mimicking Studio [PERSON_NAME] style, the major ethical conce…" at bounding box center [649, 224] width 608 height 49
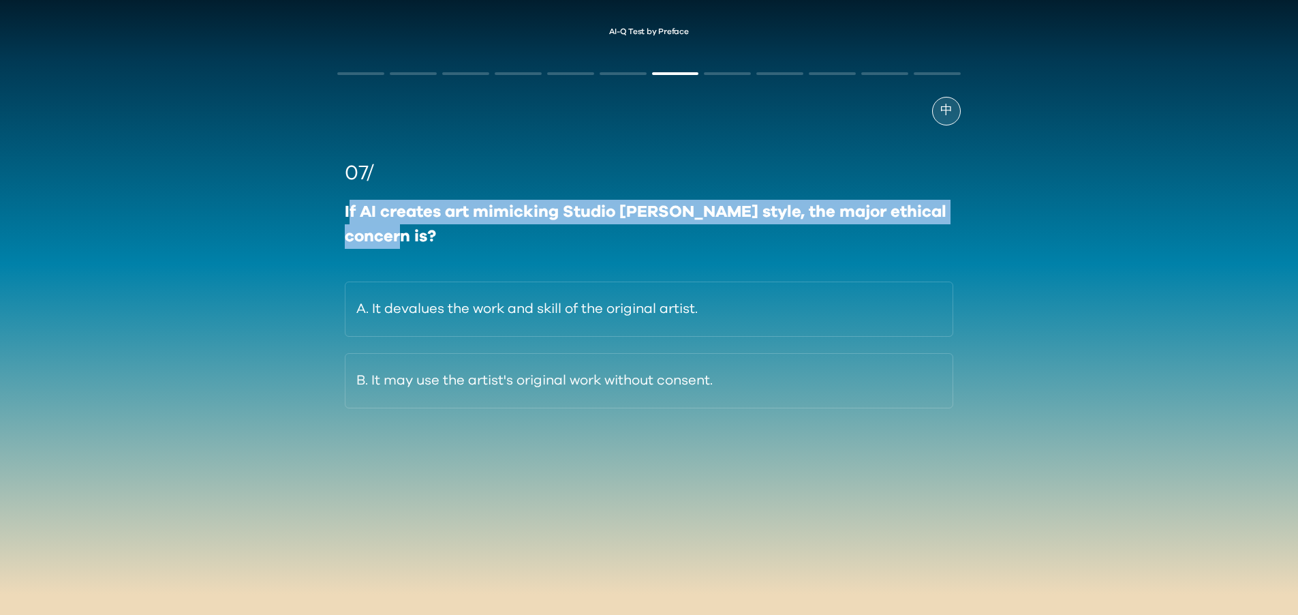
drag, startPoint x: 352, startPoint y: 211, endPoint x: 395, endPoint y: 229, distance: 45.8
click at [395, 229] on div "If AI creates art mimicking Studio [PERSON_NAME] style, the major ethical conce…" at bounding box center [649, 224] width 608 height 49
drag, startPoint x: 338, startPoint y: 206, endPoint x: 382, endPoint y: 247, distance: 59.3
click at [382, 247] on div "07/ If AI creates art mimicking Studio Ghibli's style, the major ethical concer…" at bounding box center [648, 283] width 623 height 250
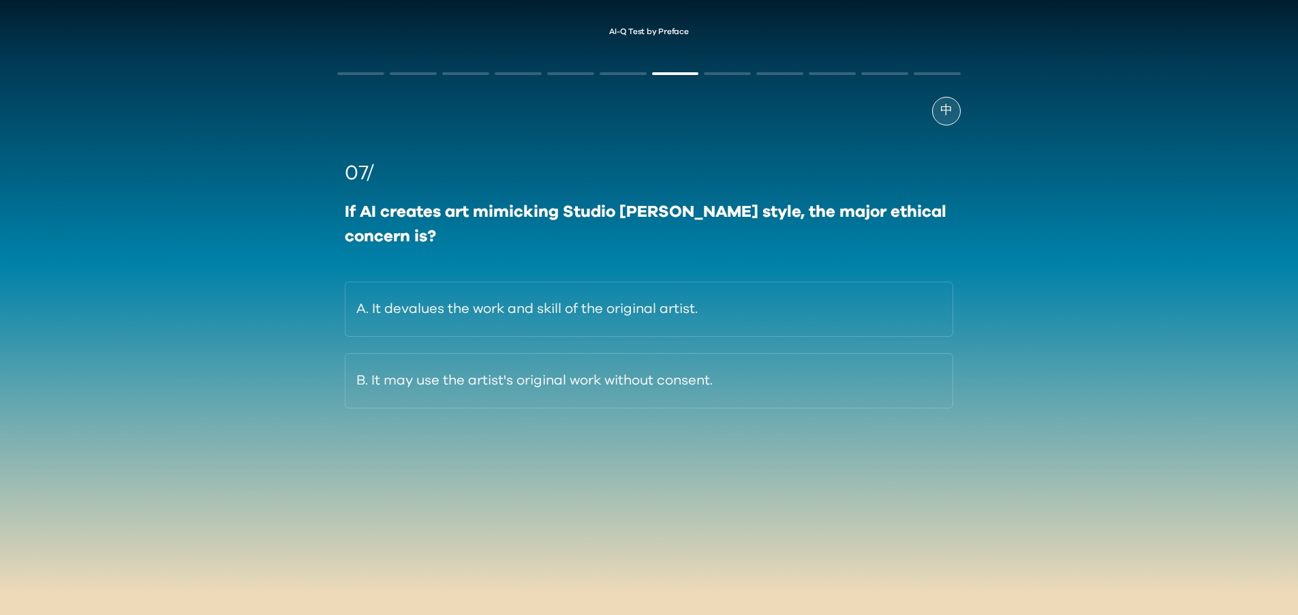
click at [407, 237] on div "If AI creates art mimicking Studio [PERSON_NAME] style, the major ethical conce…" at bounding box center [649, 224] width 608 height 49
drag, startPoint x: 386, startPoint y: 212, endPoint x: 647, endPoint y: 213, distance: 260.3
click at [647, 213] on div "If AI creates art mimicking Studio [PERSON_NAME] style, the major ethical conce…" at bounding box center [649, 224] width 608 height 49
click at [940, 116] on span "中" at bounding box center [946, 111] width 12 height 18
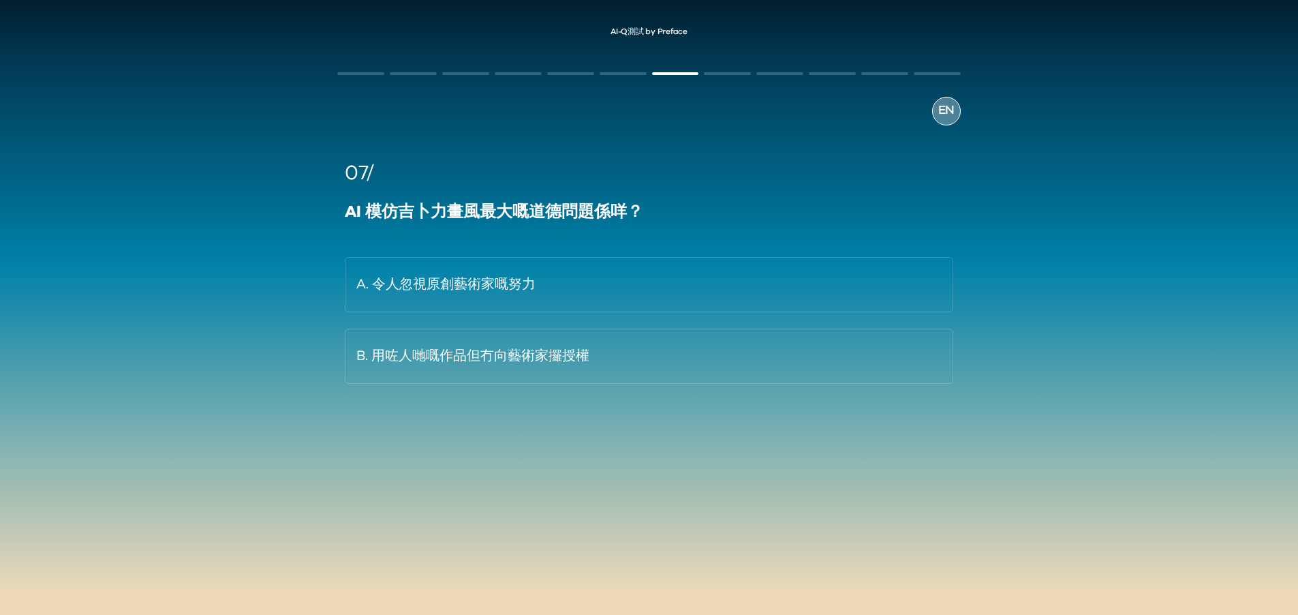
click at [940, 116] on span "EN" at bounding box center [946, 111] width 16 height 18
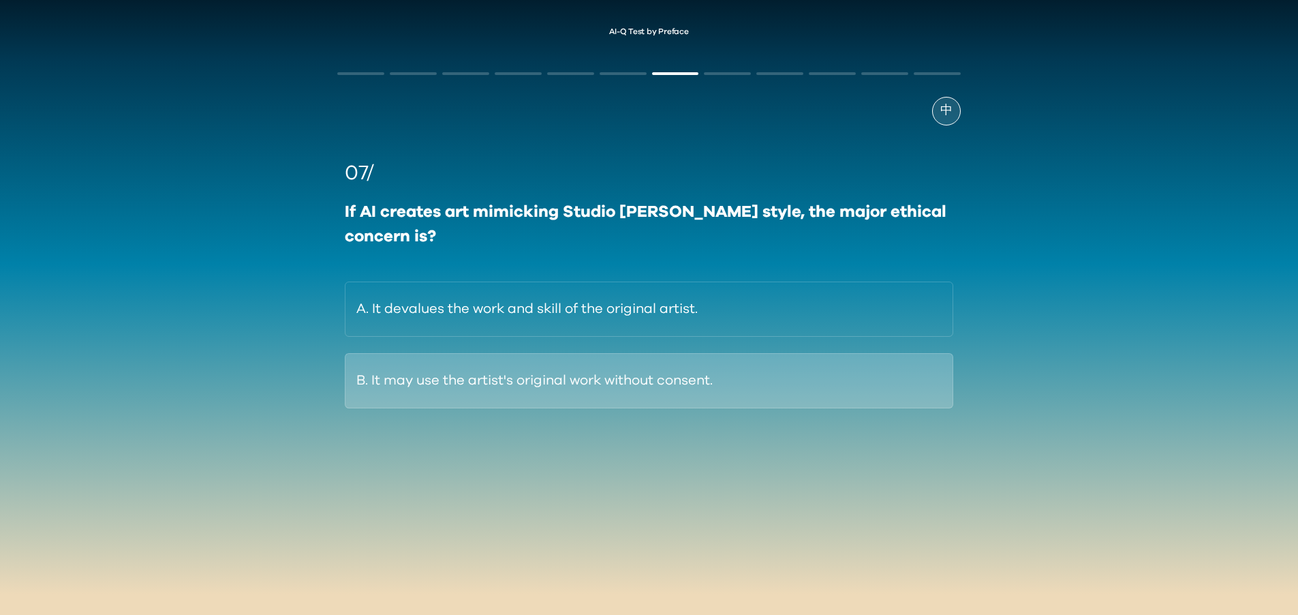
click at [673, 384] on button "B. It may use the artist's original work without consent." at bounding box center [649, 380] width 608 height 55
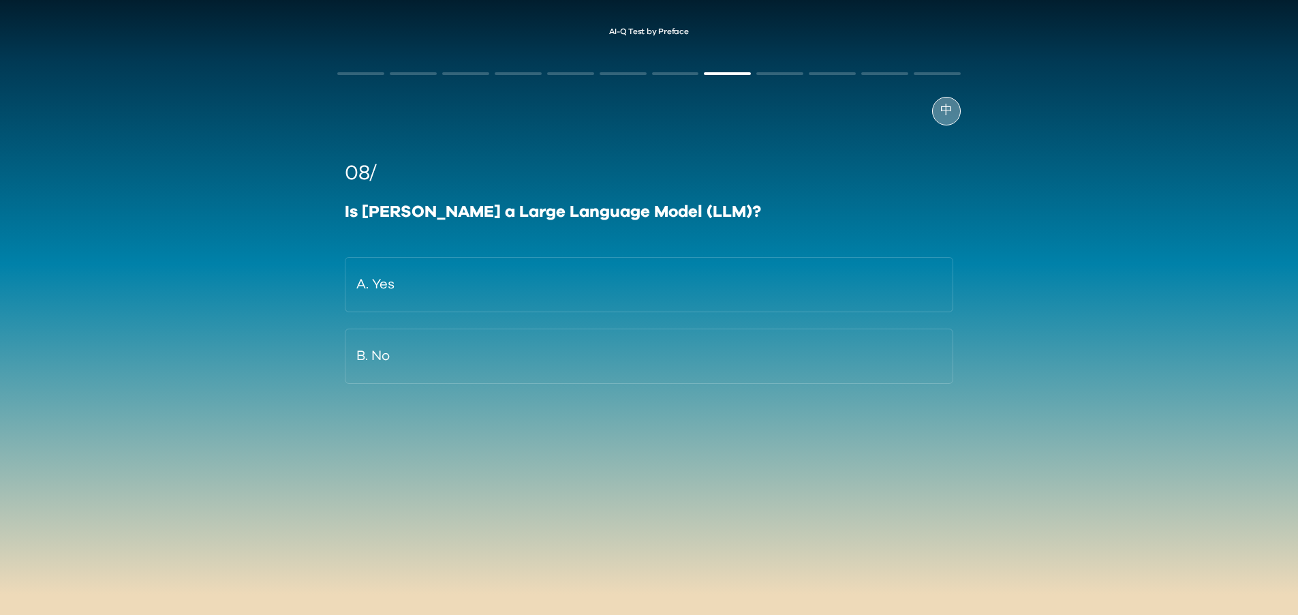
click at [937, 102] on div "中" at bounding box center [946, 111] width 29 height 29
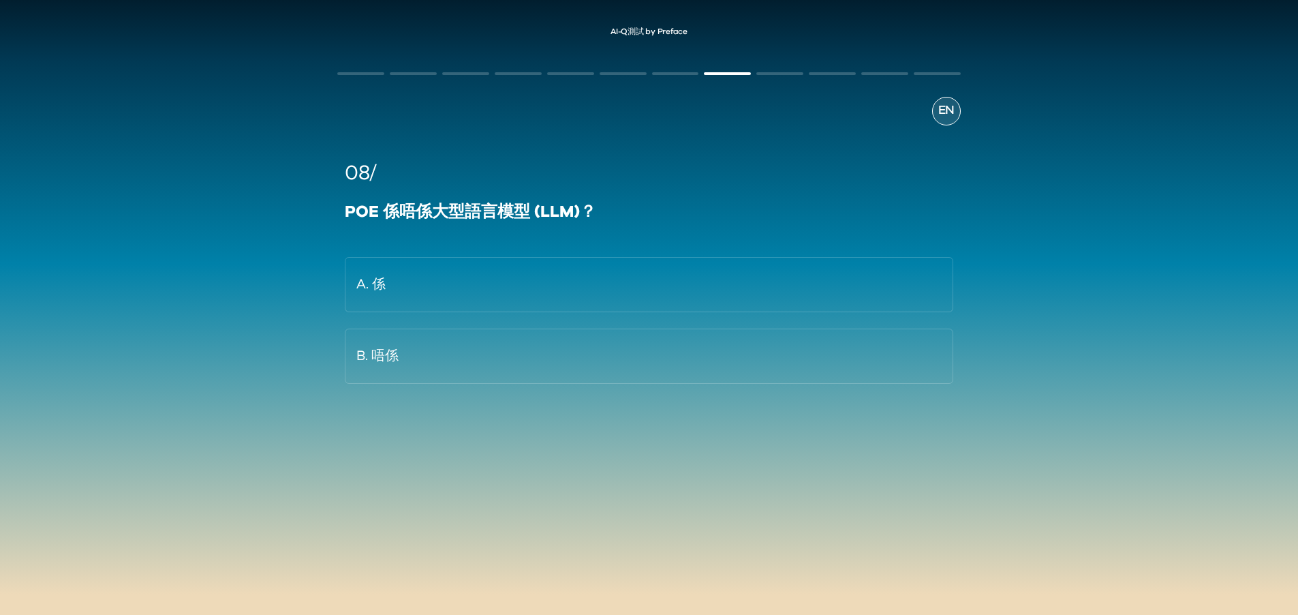
click at [940, 114] on span "EN" at bounding box center [946, 111] width 16 height 18
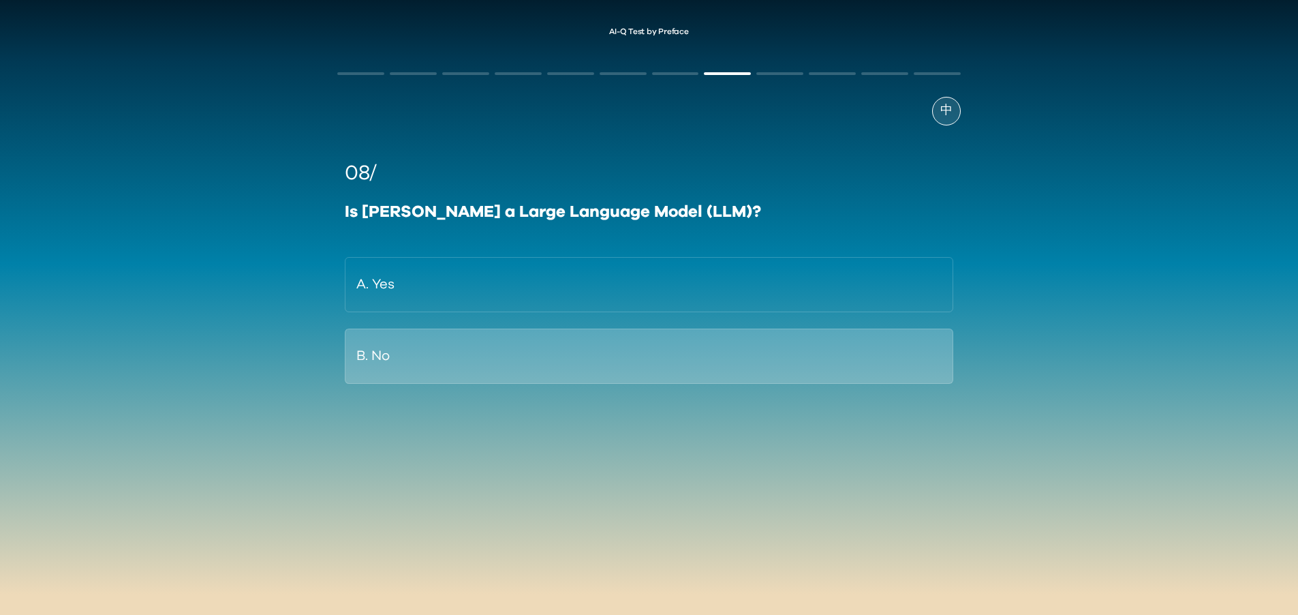
click at [482, 353] on button "B. No" at bounding box center [649, 355] width 608 height 55
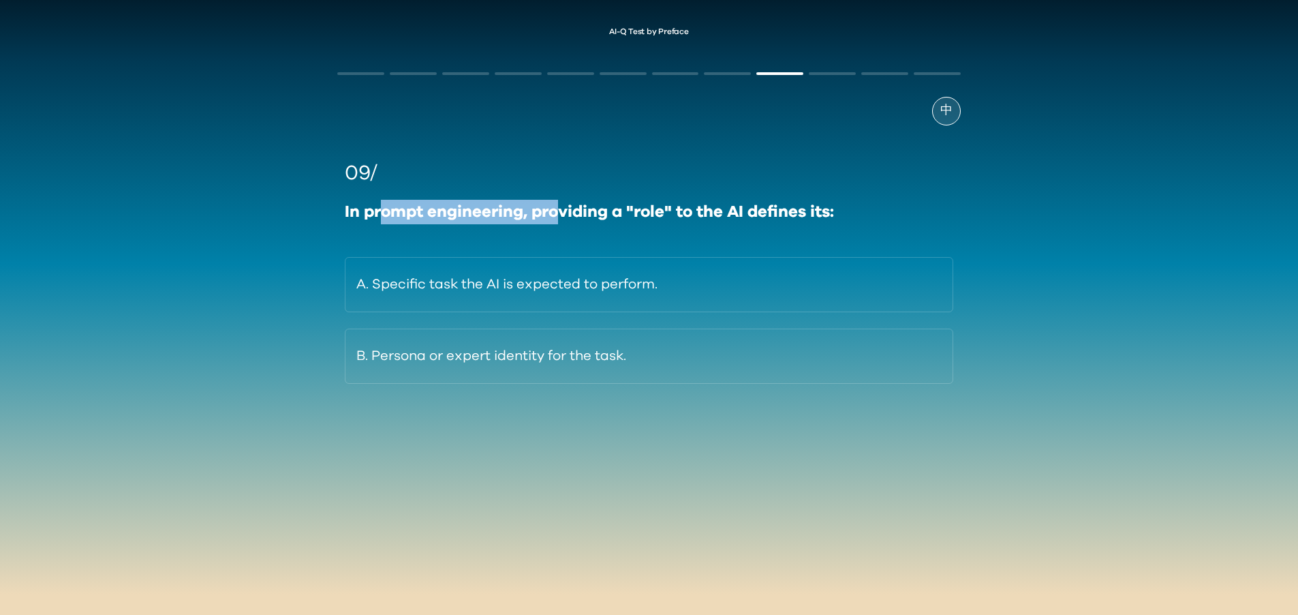
drag, startPoint x: 384, startPoint y: 213, endPoint x: 560, endPoint y: 209, distance: 176.5
click at [560, 209] on div "In prompt engineering, providing a "role" to the AI defines its:" at bounding box center [649, 212] width 608 height 25
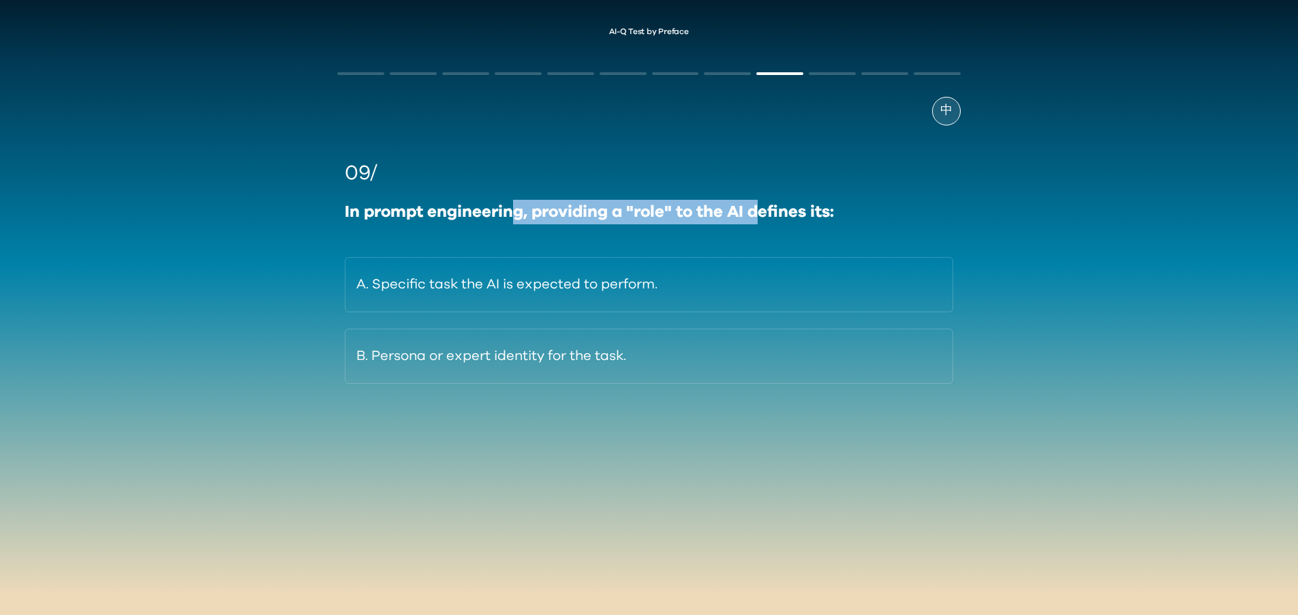
drag, startPoint x: 510, startPoint y: 215, endPoint x: 762, endPoint y: 209, distance: 252.2
click at [762, 209] on div "In prompt engineering, providing a "role" to the AI defines its:" at bounding box center [649, 212] width 608 height 25
drag, startPoint x: 827, startPoint y: 217, endPoint x: 373, endPoint y: 214, distance: 453.8
click at [373, 214] on div "In prompt engineering, providing a "role" to the AI defines its:" at bounding box center [649, 212] width 608 height 25
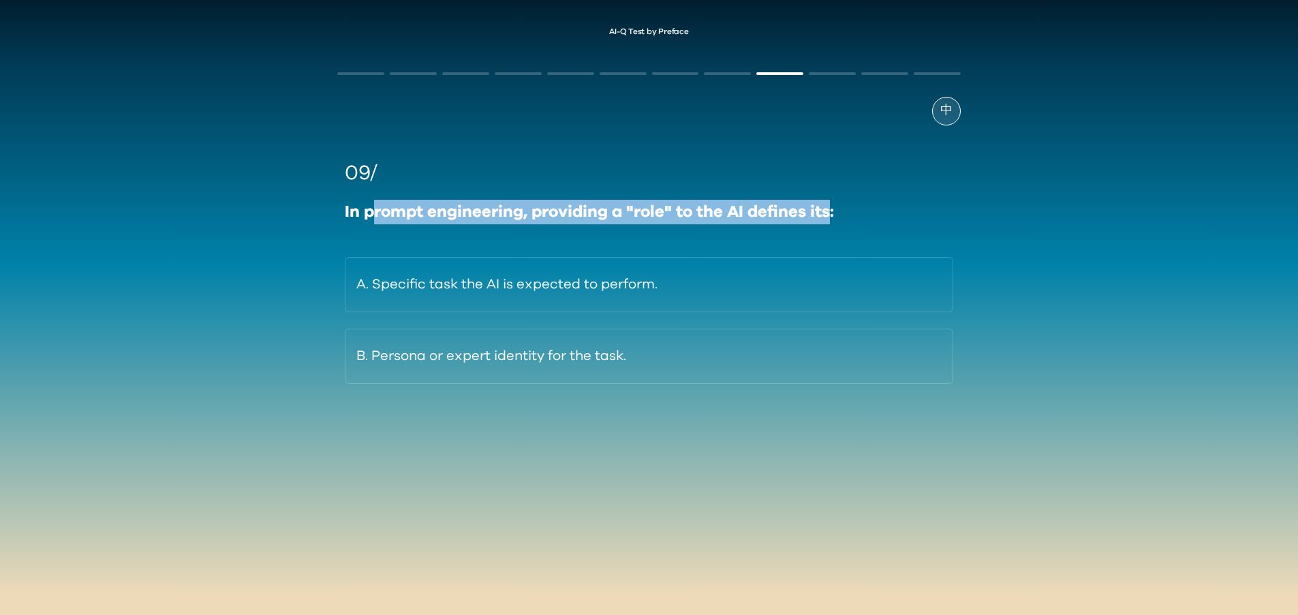
click at [373, 214] on div "In prompt engineering, providing a "role" to the AI defines its:" at bounding box center [649, 212] width 608 height 25
drag, startPoint x: 361, startPoint y: 214, endPoint x: 604, endPoint y: 210, distance: 242.6
click at [604, 210] on div "In prompt engineering, providing a "role" to the AI defines its:" at bounding box center [649, 212] width 608 height 25
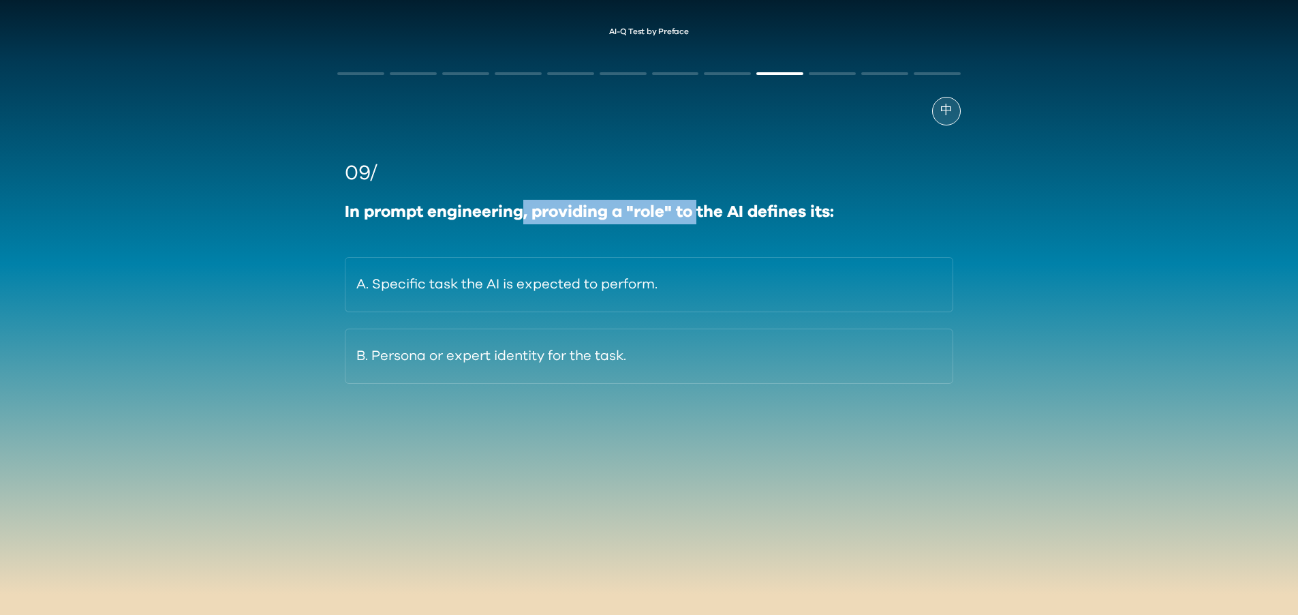
drag, startPoint x: 519, startPoint y: 213, endPoint x: 700, endPoint y: 211, distance: 181.3
click at [700, 211] on div "In prompt engineering, providing a "role" to the AI defines its:" at bounding box center [649, 212] width 608 height 25
drag, startPoint x: 797, startPoint y: 205, endPoint x: 571, endPoint y: 211, distance: 226.3
click at [571, 211] on div "In prompt engineering, providing a "role" to the AI defines its:" at bounding box center [649, 212] width 608 height 25
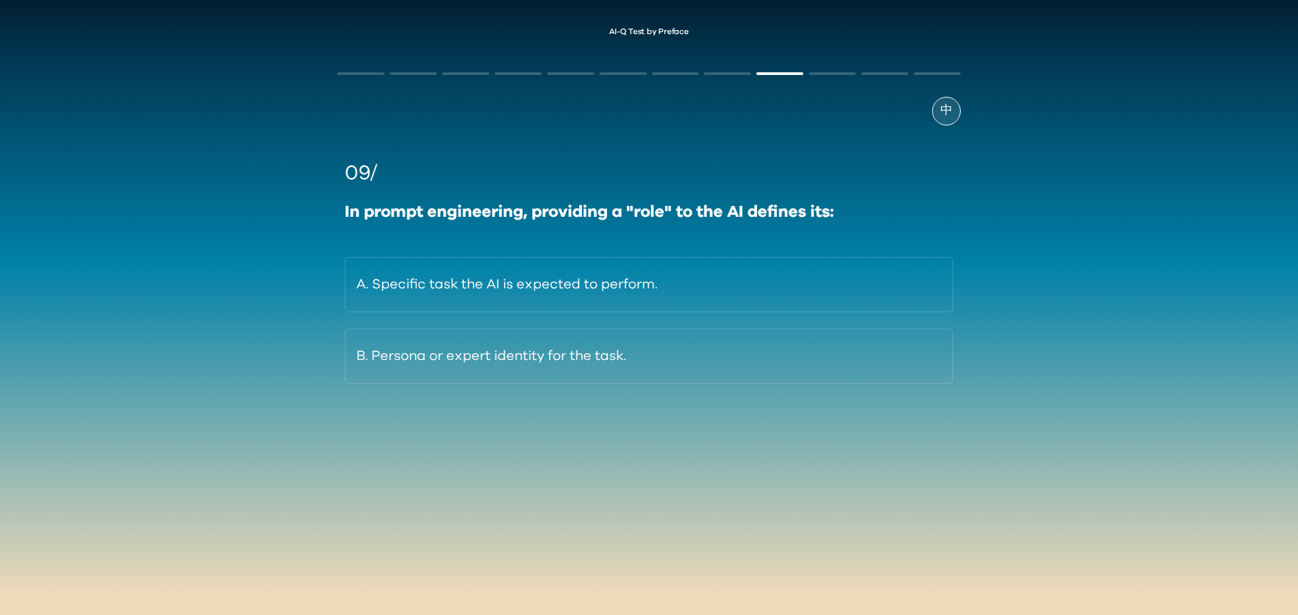
click at [571, 211] on div "In prompt engineering, providing a "role" to the AI defines its:" at bounding box center [649, 212] width 608 height 25
click at [942, 111] on span "中" at bounding box center [946, 111] width 12 height 18
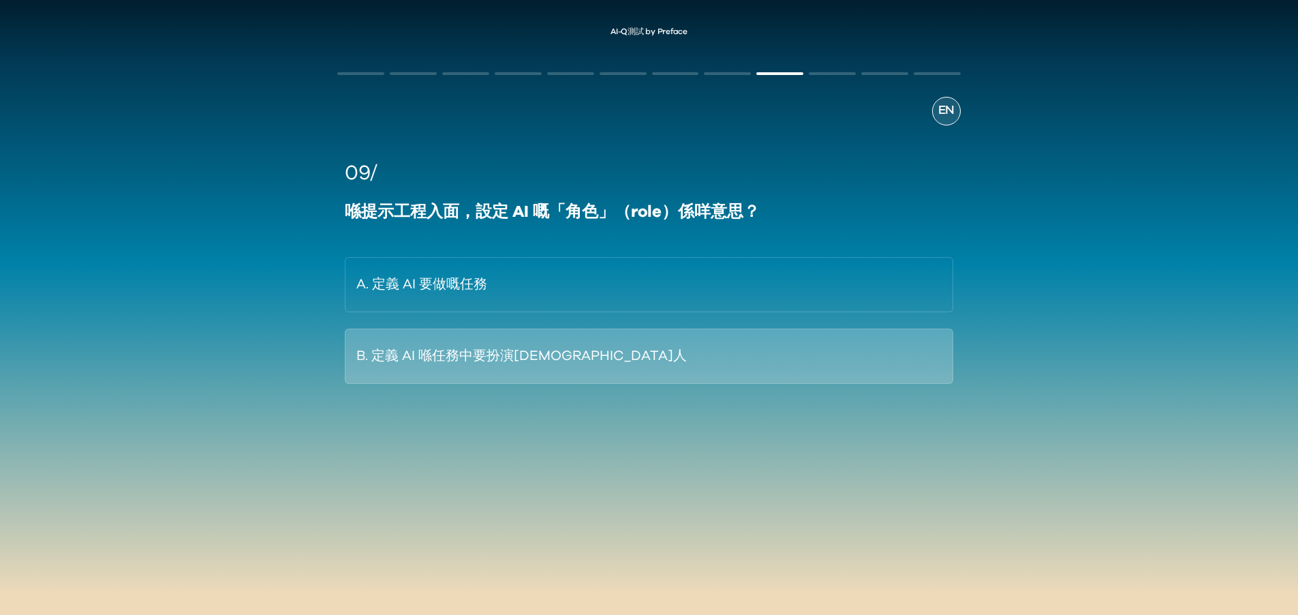
click at [488, 363] on button "B. 定義 AI 喺任務中要扮演[DEMOGRAPHIC_DATA]人" at bounding box center [649, 355] width 608 height 55
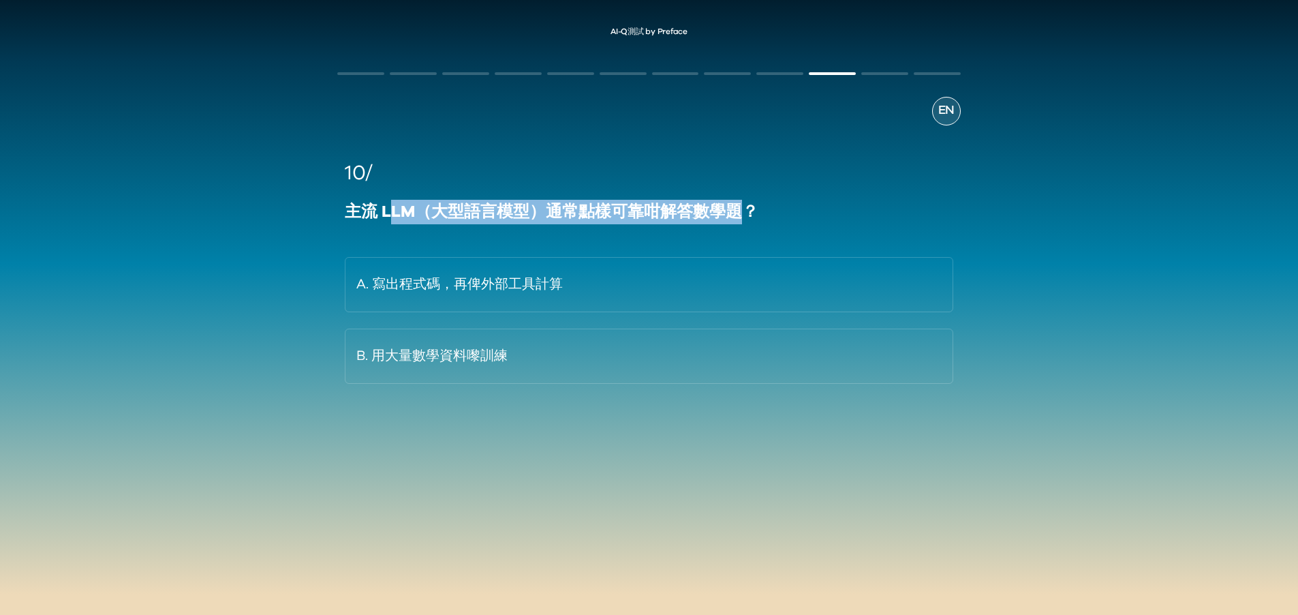
drag, startPoint x: 392, startPoint y: 212, endPoint x: 744, endPoint y: 208, distance: 351.6
click at [744, 208] on div "主流 LLM（大型語言模型）通常點樣可靠咁解答數學題？" at bounding box center [649, 212] width 608 height 25
click at [747, 207] on div "主流 LLM（大型語言模型）通常點樣可靠咁解答數學題？" at bounding box center [649, 212] width 608 height 25
drag, startPoint x: 764, startPoint y: 209, endPoint x: 553, endPoint y: 209, distance: 210.6
click at [553, 209] on div "主流 LLM（大型語言模型）通常點樣可靠咁解答數學題？" at bounding box center [649, 212] width 608 height 25
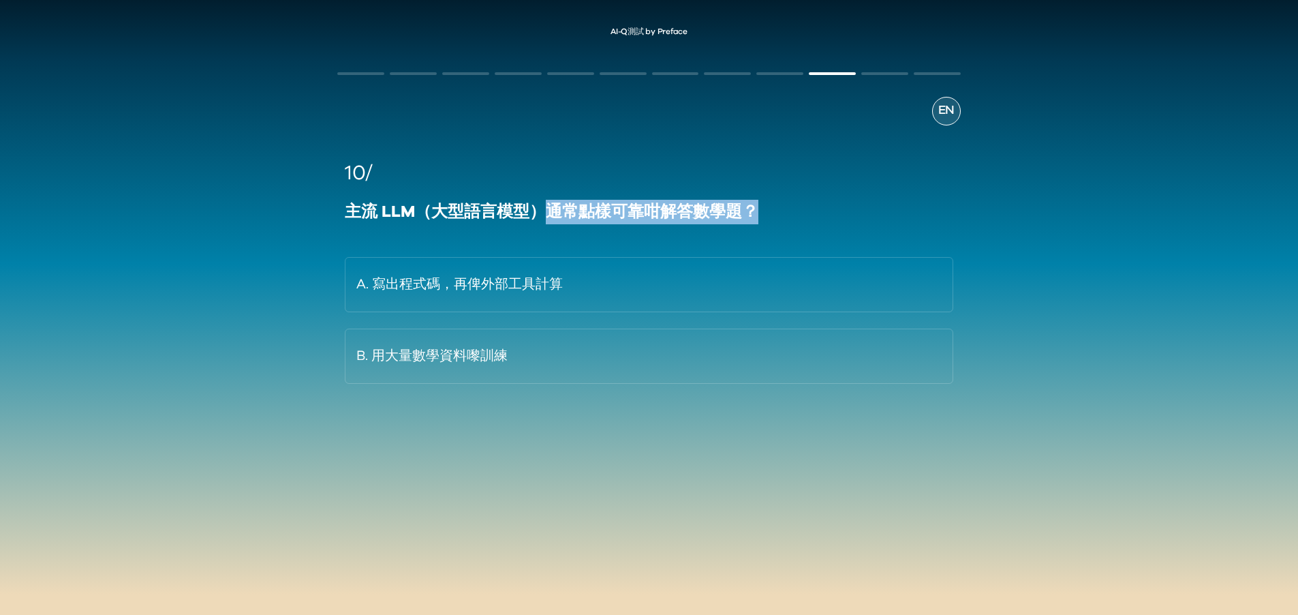
click at [553, 209] on div "主流 LLM（大型語言模型）通常點樣可靠咁解答數學題？" at bounding box center [649, 212] width 608 height 25
drag, startPoint x: 504, startPoint y: 213, endPoint x: 680, endPoint y: 211, distance: 176.5
click at [680, 211] on div "主流 LLM（大型語言模型）通常點樣可靠咁解答數學題？" at bounding box center [649, 212] width 608 height 25
drag, startPoint x: 707, startPoint y: 209, endPoint x: 373, endPoint y: 213, distance: 334.6
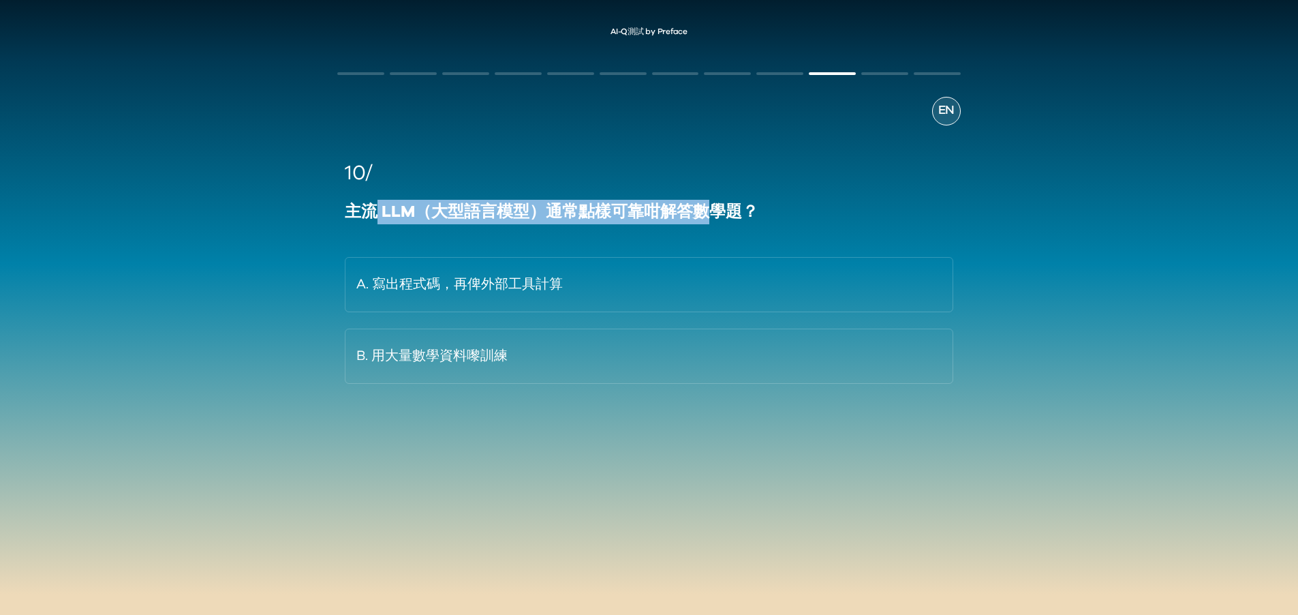
click at [373, 213] on div "主流 LLM（大型語言模型）通常點樣可靠咁解答數學題？" at bounding box center [649, 212] width 608 height 25
drag, startPoint x: 373, startPoint y: 213, endPoint x: 568, endPoint y: 214, distance: 194.9
click at [568, 214] on div "主流 LLM（大型語言模型）通常點樣可靠咁解答數學題？" at bounding box center [649, 212] width 608 height 25
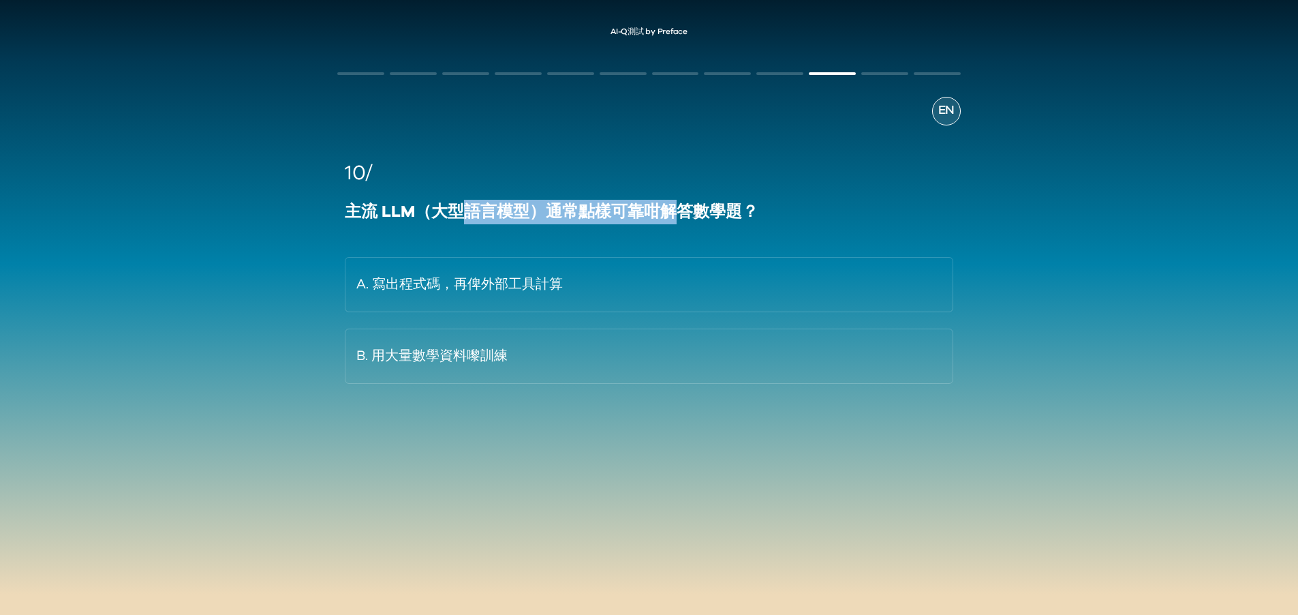
drag, startPoint x: 679, startPoint y: 211, endPoint x: 448, endPoint y: 216, distance: 230.4
click at [448, 216] on div "主流 LLM（大型語言模型）通常點樣可靠咁解答數學題？" at bounding box center [649, 212] width 608 height 25
drag, startPoint x: 435, startPoint y: 217, endPoint x: 643, endPoint y: 216, distance: 207.8
click at [643, 216] on div "主流 LLM（大型語言模型）通常點樣可靠咁解答數學題？" at bounding box center [649, 212] width 608 height 25
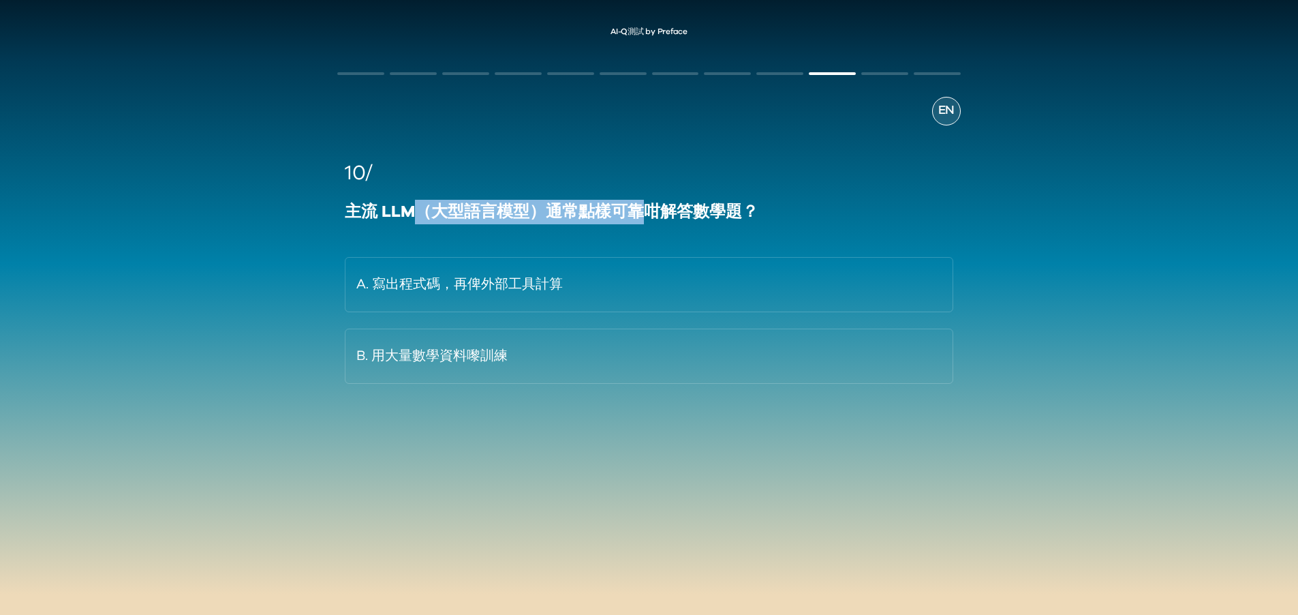
click at [643, 216] on div "主流 LLM（大型語言模型）通常點樣可靠咁解答數學題？" at bounding box center [649, 212] width 608 height 25
drag, startPoint x: 720, startPoint y: 210, endPoint x: 486, endPoint y: 216, distance: 233.8
click at [486, 216] on div "主流 LLM（大型語言模型）通常點樣可靠咁解答數學題？" at bounding box center [649, 212] width 608 height 25
click at [431, 216] on div "主流 LLM（大型語言模型）通常點樣可靠咁解答數學題？" at bounding box center [649, 212] width 608 height 25
drag, startPoint x: 356, startPoint y: 217, endPoint x: 591, endPoint y: 203, distance: 235.5
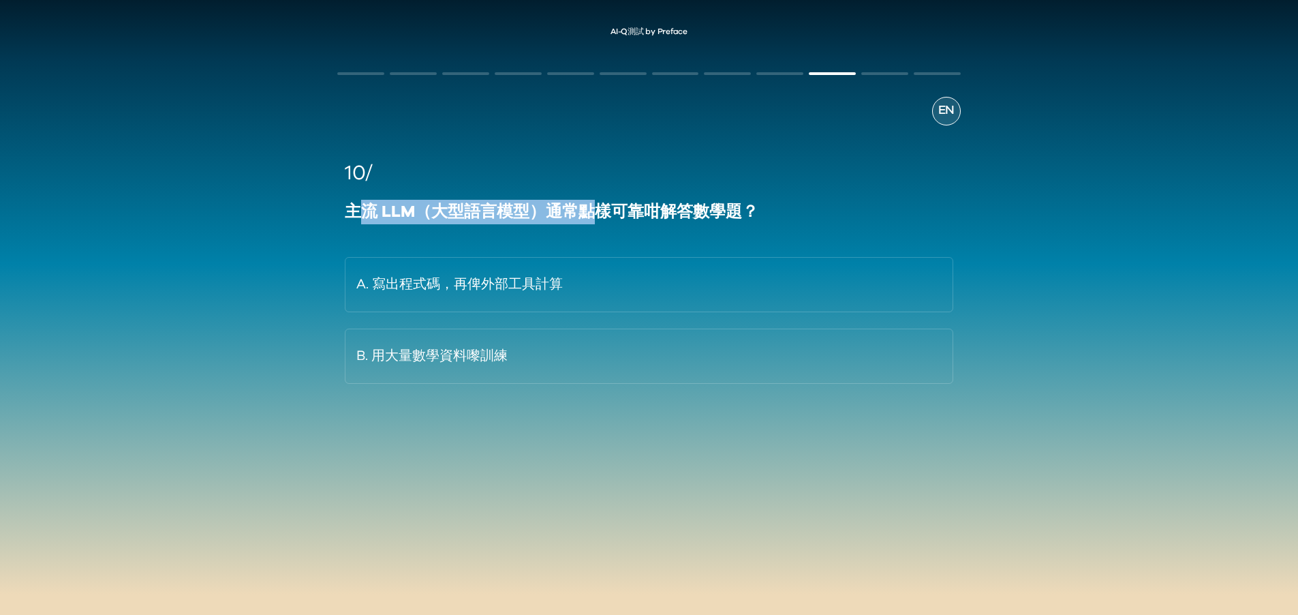
click at [591, 203] on div "主流 LLM（大型語言模型）通常點樣可靠咁解答數學題？" at bounding box center [649, 212] width 608 height 25
drag, startPoint x: 591, startPoint y: 203, endPoint x: 669, endPoint y: 196, distance: 78.0
click at [594, 203] on div "主流 LLM（大型語言模型）通常點樣可靠咁解答數學題？" at bounding box center [649, 212] width 608 height 25
drag, startPoint x: 691, startPoint y: 207, endPoint x: 495, endPoint y: 215, distance: 195.7
click at [495, 215] on div "主流 LLM（大型語言模型）通常點樣可靠咁解答數學題？" at bounding box center [649, 212] width 608 height 25
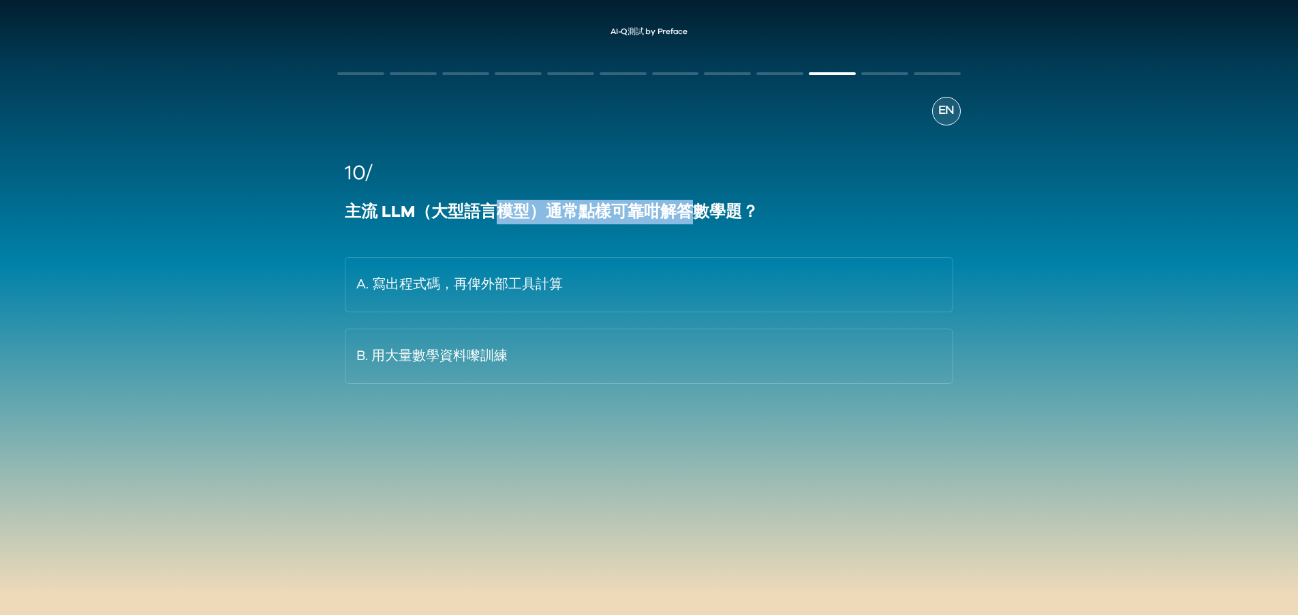
click at [495, 215] on div "主流 LLM（大型語言模型）通常點樣可靠咁解答數學題？" at bounding box center [649, 212] width 608 height 25
drag, startPoint x: 367, startPoint y: 215, endPoint x: 615, endPoint y: 206, distance: 248.2
click at [615, 206] on div "主流 LLM（大型語言模型）通常點樣可靠咁解答數學題？" at bounding box center [649, 212] width 608 height 25
drag, startPoint x: 399, startPoint y: 209, endPoint x: 596, endPoint y: 205, distance: 197.0
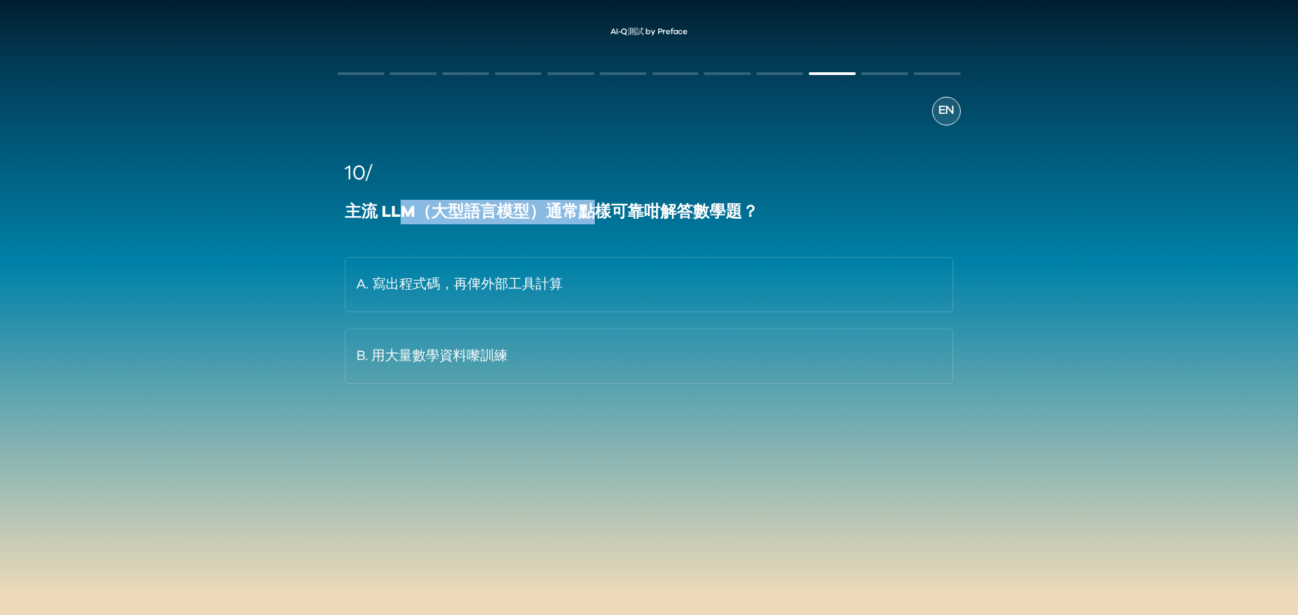
click at [596, 205] on div "主流 LLM（大型語言模型）通常點樣可靠咁解答數學題？" at bounding box center [649, 212] width 608 height 25
drag, startPoint x: 707, startPoint y: 213, endPoint x: 395, endPoint y: 216, distance: 311.4
click at [395, 216] on div "主流 LLM（大型語言模型）通常點樣可靠咁解答數學題？" at bounding box center [649, 212] width 608 height 25
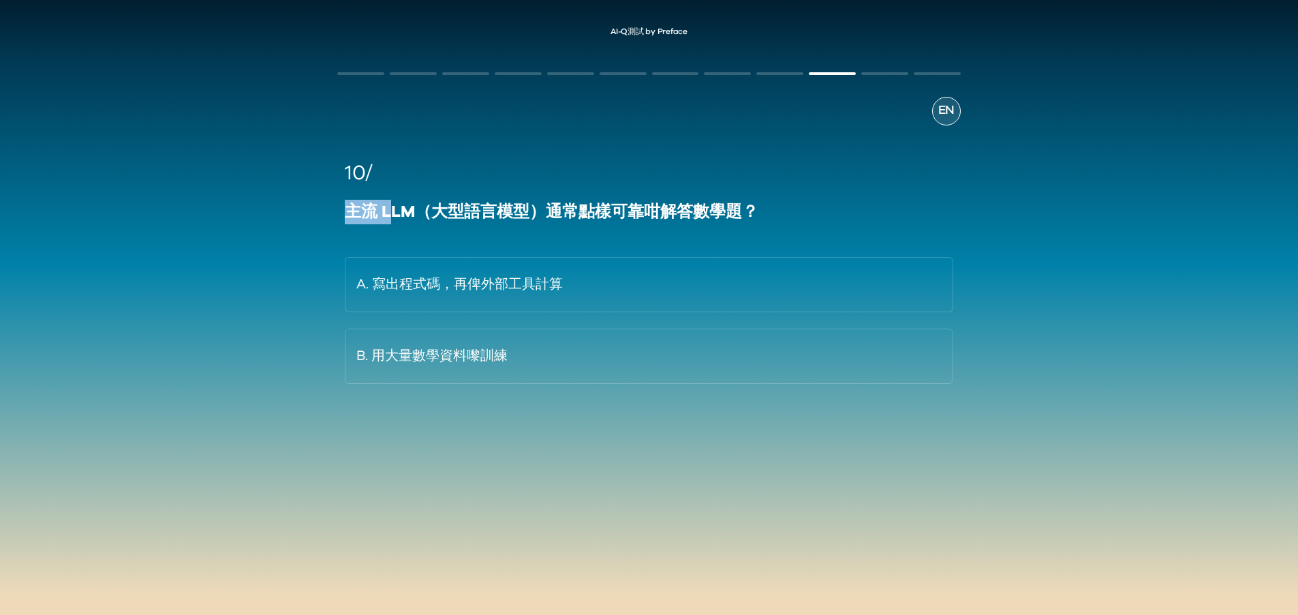
drag, startPoint x: 390, startPoint y: 208, endPoint x: 677, endPoint y: 198, distance: 287.1
click at [677, 198] on div "10/ 主流 LLM（大型語言模型）通常點樣可靠咁解答數學題？ A. 寫出程式碼，再俾外部工具計算 B. 用大量數學資料嚟訓練" at bounding box center [649, 271] width 608 height 226
click at [685, 217] on div "主流 LLM（大型語言模型）通常點樣可靠咁解答數學題？" at bounding box center [649, 212] width 608 height 25
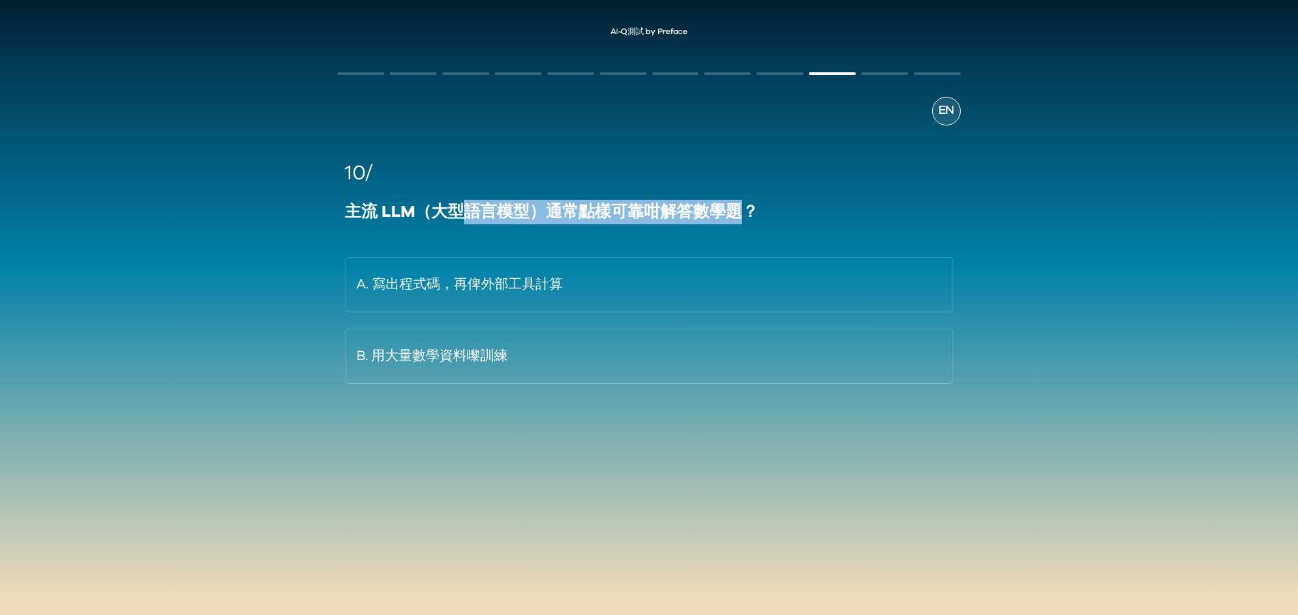
drag, startPoint x: 745, startPoint y: 211, endPoint x: 436, endPoint y: 221, distance: 308.8
click at [450, 221] on div "主流 LLM（大型語言模型）通常點樣可靠咁解答數學題？" at bounding box center [649, 212] width 608 height 25
click at [436, 221] on div "主流 LLM（大型語言模型）通常點樣可靠咁解答數學題？" at bounding box center [649, 212] width 608 height 25
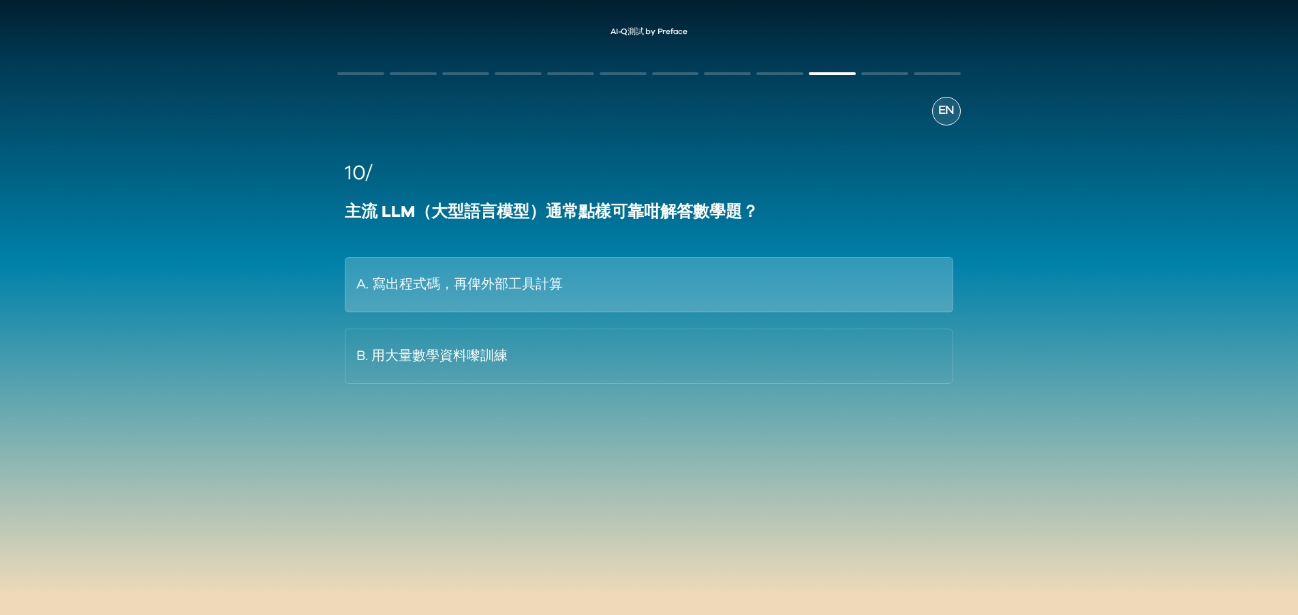
click at [448, 260] on button "A. 寫出程式碼，再俾外部工具計算" at bounding box center [649, 284] width 608 height 55
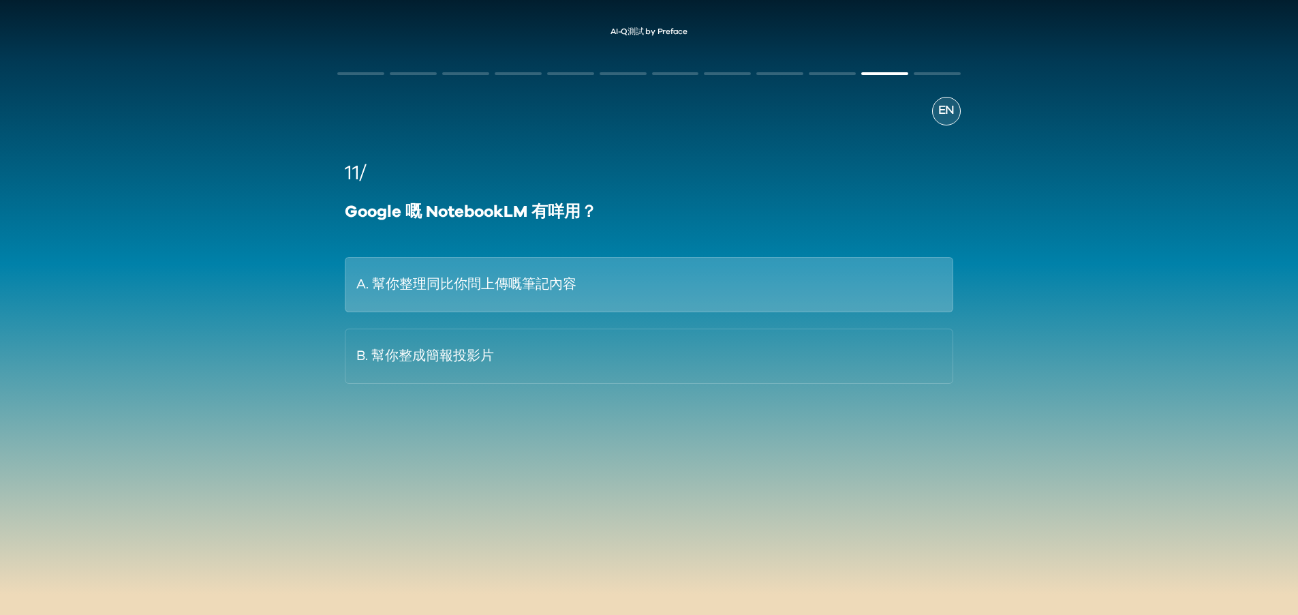
click at [478, 284] on button "A. 幫你整理同比你問上傳嘅筆記內容" at bounding box center [649, 284] width 608 height 55
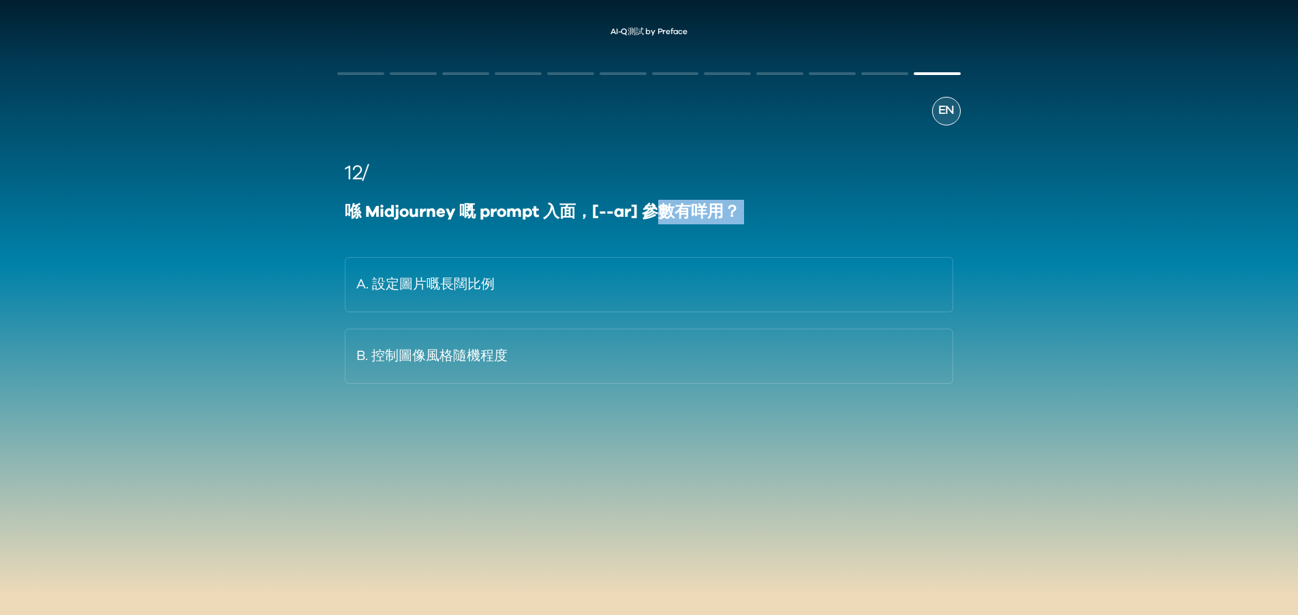
drag, startPoint x: 666, startPoint y: 213, endPoint x: 440, endPoint y: 226, distance: 226.6
click at [440, 226] on div "12/ 喺 Midjourney 嘅 prompt 入面，[--ar] 參數有咩用？ A. 設定圖片嘅長闊比例 B. 控制圖像風格隨機程度" at bounding box center [649, 271] width 608 height 226
click at [489, 208] on div "喺 Midjourney 嘅 prompt 入面，[--ar] 參數有咩用？" at bounding box center [649, 212] width 608 height 25
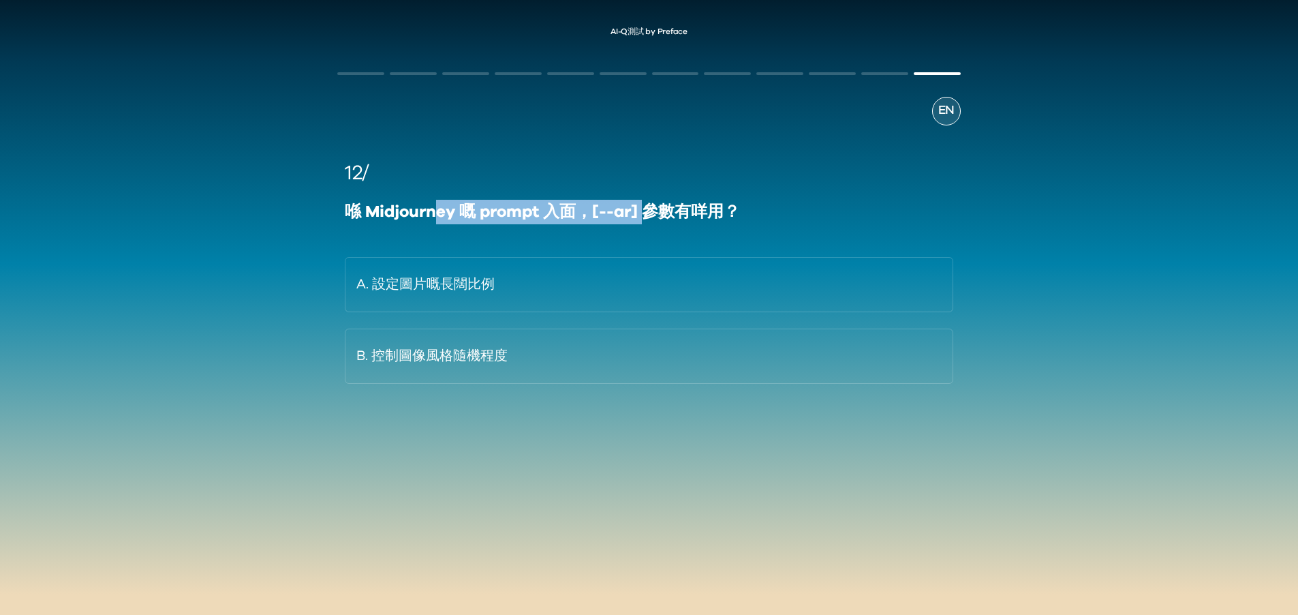
drag, startPoint x: 433, startPoint y: 212, endPoint x: 646, endPoint y: 211, distance: 213.3
click at [646, 211] on div "喺 Midjourney 嘅 prompt 入面，[--ar] 參數有咩用？" at bounding box center [649, 212] width 608 height 25
drag, startPoint x: 680, startPoint y: 211, endPoint x: 402, endPoint y: 217, distance: 278.1
click at [402, 217] on div "喺 Midjourney 嘅 prompt 入面，[--ar] 參數有咩用？" at bounding box center [649, 212] width 608 height 25
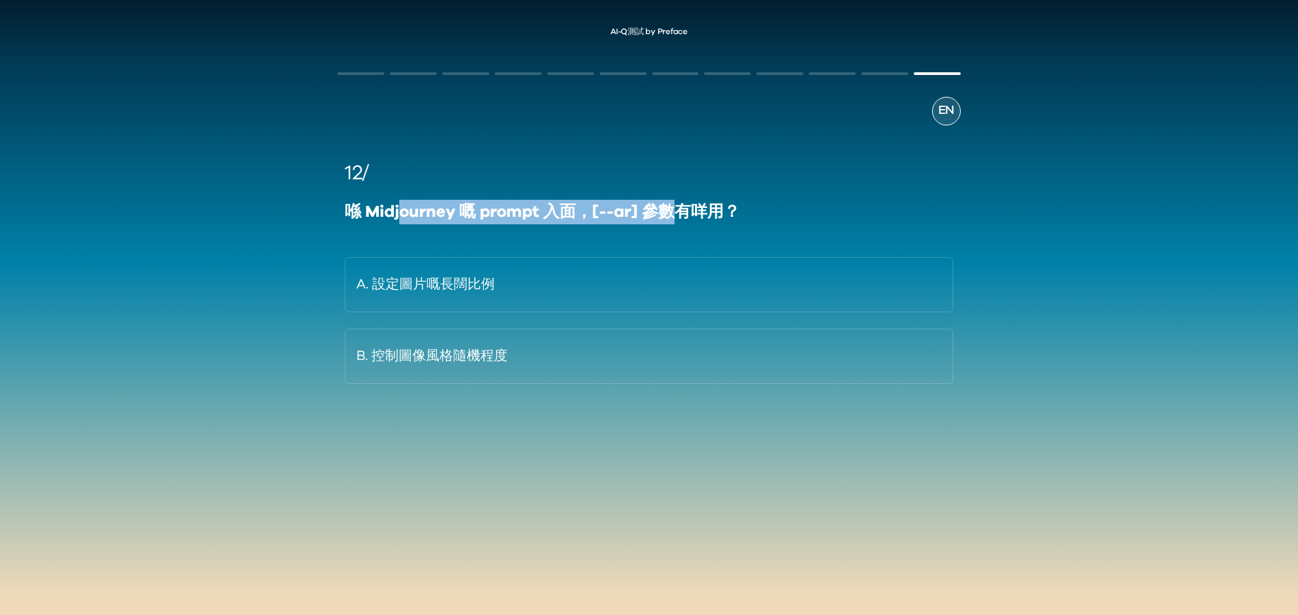
click at [402, 217] on div "喺 Midjourney 嘅 prompt 入面，[--ar] 參數有咩用？" at bounding box center [649, 212] width 608 height 25
drag, startPoint x: 411, startPoint y: 215, endPoint x: 641, endPoint y: 212, distance: 230.3
click at [641, 212] on div "喺 Midjourney 嘅 prompt 入面，[--ar] 參數有咩用？" at bounding box center [649, 212] width 608 height 25
drag, startPoint x: 641, startPoint y: 212, endPoint x: 688, endPoint y: 211, distance: 47.0
click at [643, 215] on div "喺 Midjourney 嘅 prompt 入面，[--ar] 參數有咩用？" at bounding box center [649, 212] width 608 height 25
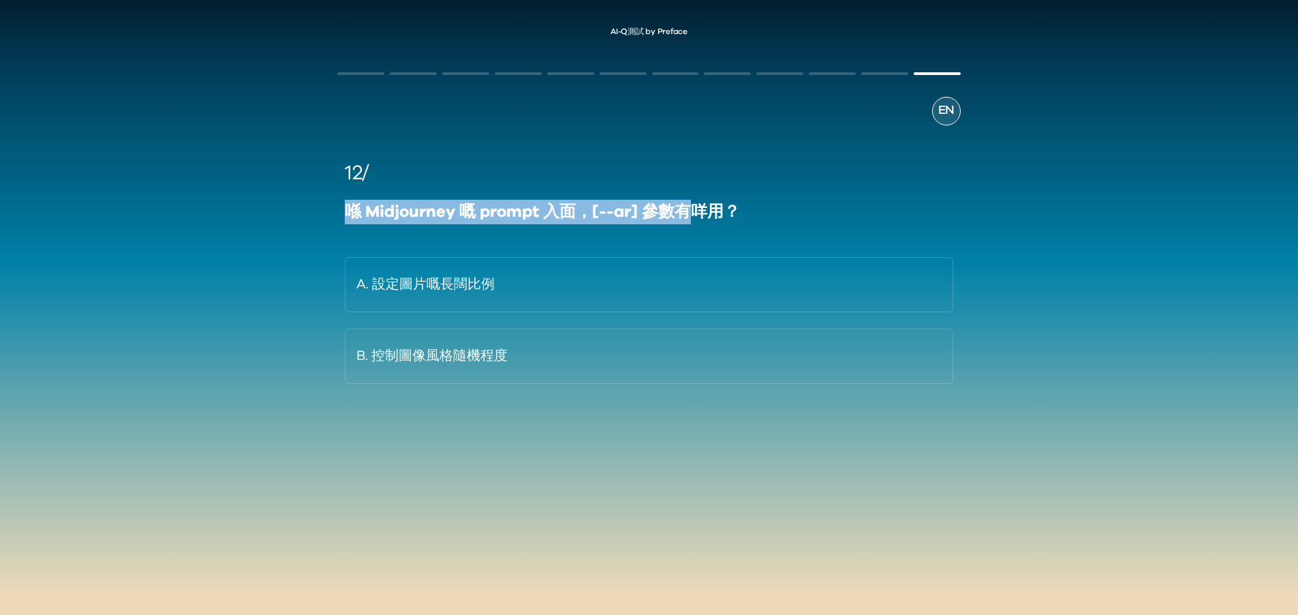
drag, startPoint x: 688, startPoint y: 211, endPoint x: 291, endPoint y: 219, distance: 397.3
click at [291, 219] on div "AI-Q測試 by Preface EN 12/ 喺 Midjourney 嘅 prompt 入面，[--ar] 參數有咩用？ A. 設定圖片嘅長闊比例 B.…" at bounding box center [649, 261] width 1298 height 494
click at [422, 222] on div "喺 Midjourney 嘅 prompt 入面，[--ar] 參數有咩用？" at bounding box center [649, 212] width 608 height 25
drag, startPoint x: 363, startPoint y: 208, endPoint x: 656, endPoint y: 206, distance: 293.0
click at [656, 206] on div "喺 Midjourney 嘅 prompt 入面，[--ar] 參數有咩用？" at bounding box center [649, 212] width 608 height 25
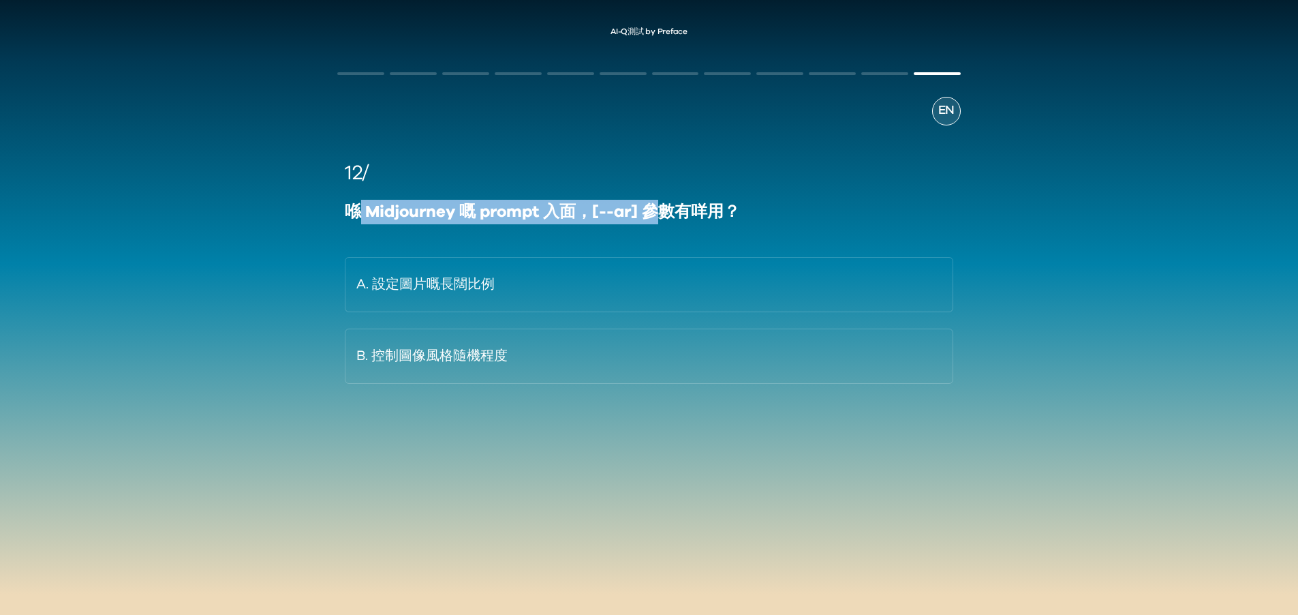
click at [656, 206] on div "喺 Midjourney 嘅 prompt 入面，[--ar] 參數有咩用？" at bounding box center [649, 212] width 608 height 25
drag, startPoint x: 757, startPoint y: 203, endPoint x: 396, endPoint y: 210, distance: 361.2
click at [396, 210] on div "喺 Midjourney 嘅 prompt 入面，[--ar] 參數有咩用？" at bounding box center [649, 212] width 608 height 25
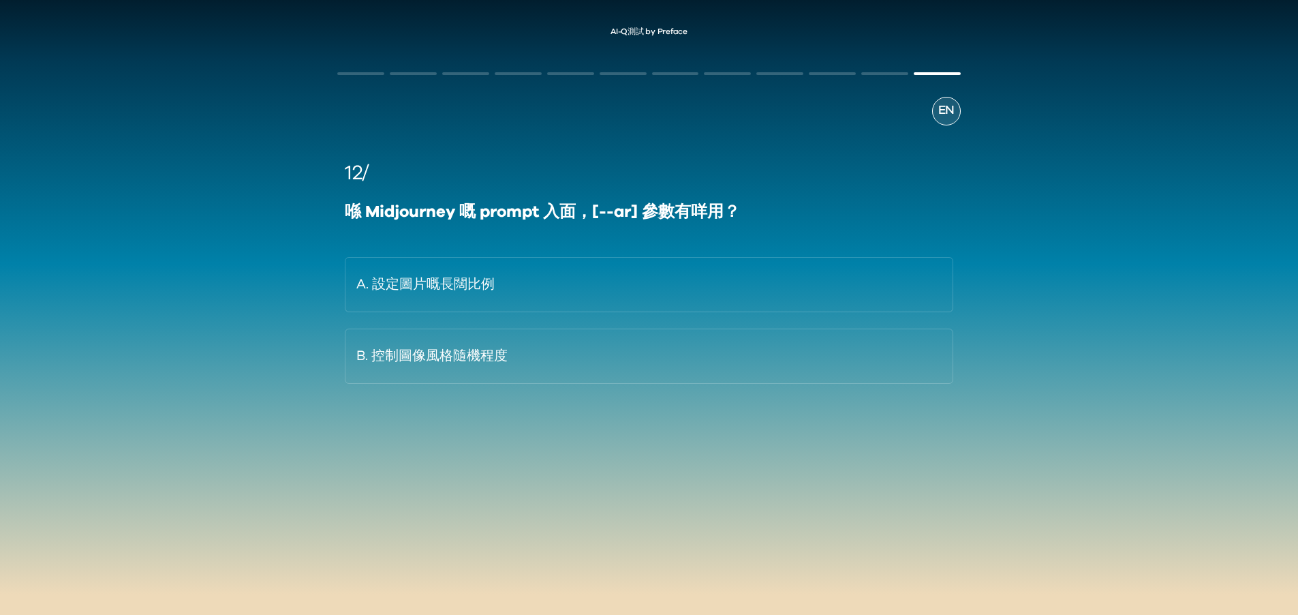
click at [425, 230] on div "12/ 喺 Midjourney 嘅 prompt 入面，[--ar] 參數有咩用？ A. 設定圖片嘅長闊比例 B. 控制圖像風格隨機程度" at bounding box center [649, 271] width 608 height 226
drag, startPoint x: 667, startPoint y: 202, endPoint x: 535, endPoint y: 206, distance: 132.3
click at [535, 206] on div "喺 Midjourney 嘅 prompt 入面，[--ar] 參數有咩用？" at bounding box center [649, 212] width 608 height 25
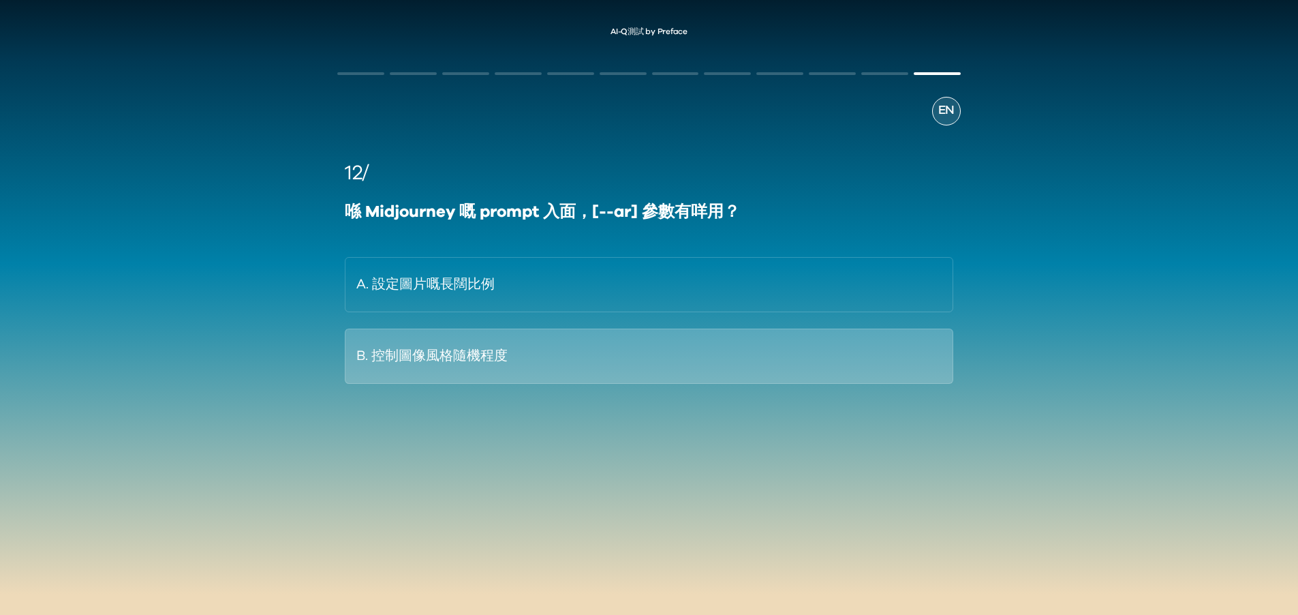
click at [521, 361] on button "B. 控制圖像風格隨機程度" at bounding box center [649, 355] width 608 height 55
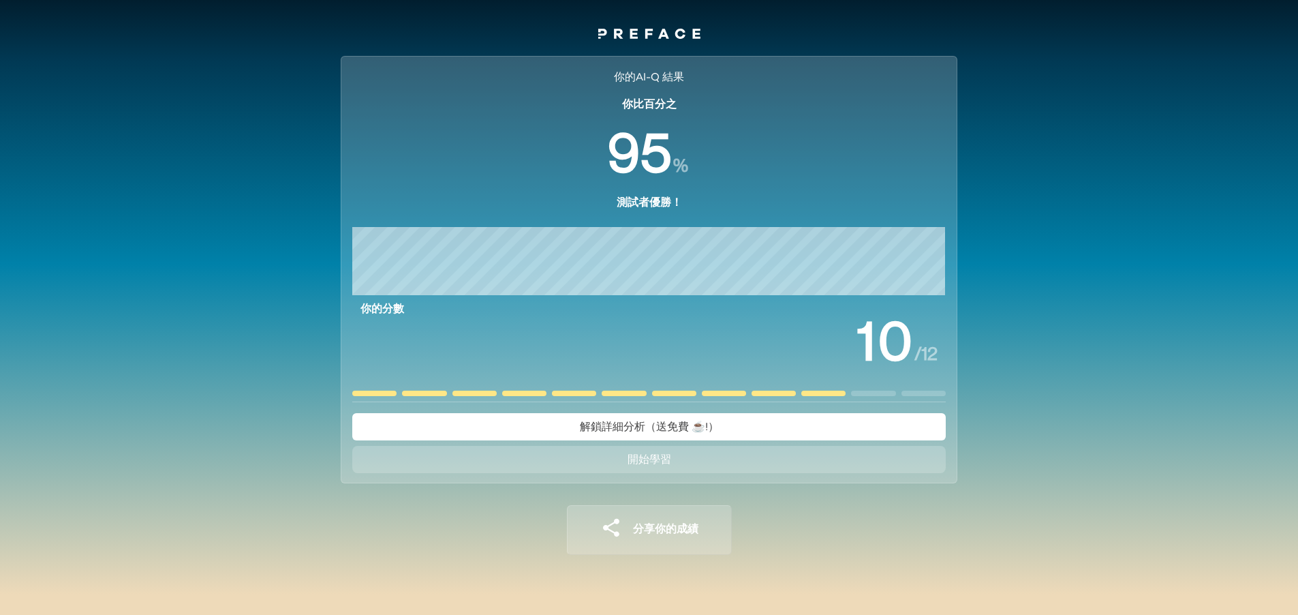
click at [1063, 127] on div "你的AI-Q 結果 你比百分之 % 測試者優勝！ 你的分數 / 12 解鎖詳細分析（送免費 ☕️!） 開始學習 分享你的成績 你的AI-Q 結果 你比百分之 …" at bounding box center [649, 316] width 1298 height 544
click at [951, 581] on div "你的AI-Q 結果 你比百分之 % 測試者優勝！ 你的分數 / 12 解鎖詳細分析（送免費 ☕️!） 開始學習 分享你的成績 你的AI-Q 結果 你比百分之 …" at bounding box center [648, 316] width 649 height 544
click at [786, 466] on button "開始學習" at bounding box center [649, 459] width 594 height 27
